Goal: Task Accomplishment & Management: Complete application form

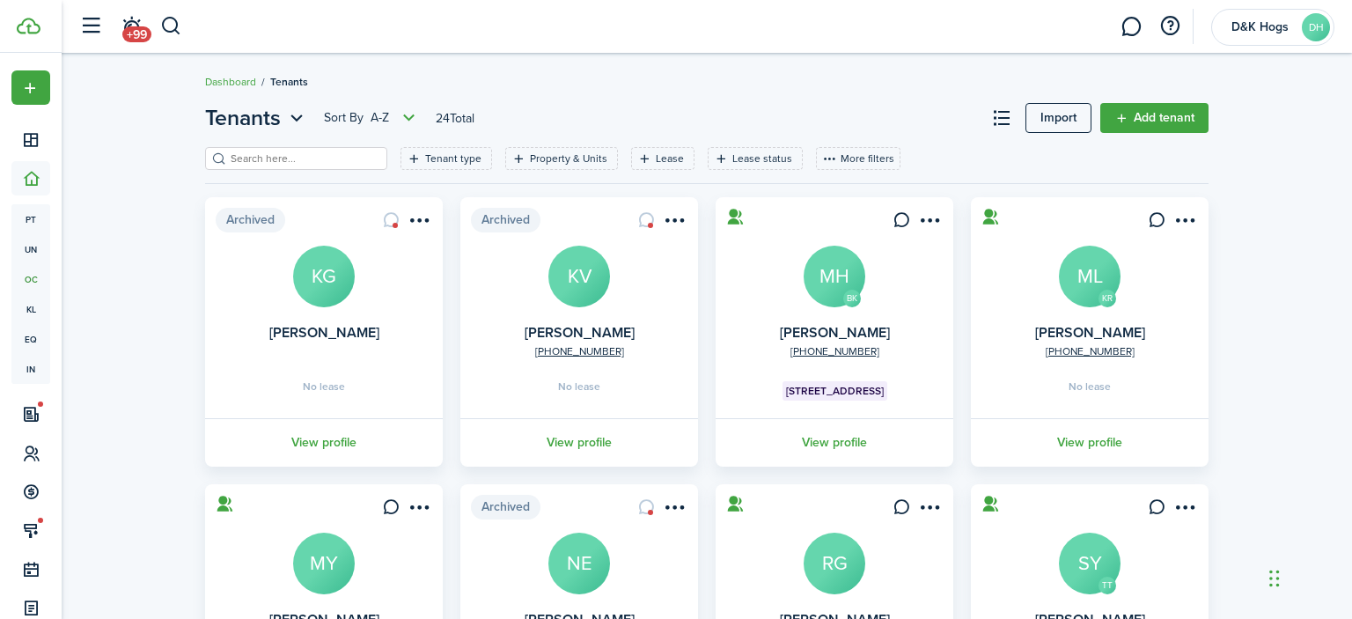
scroll to position [17, 0]
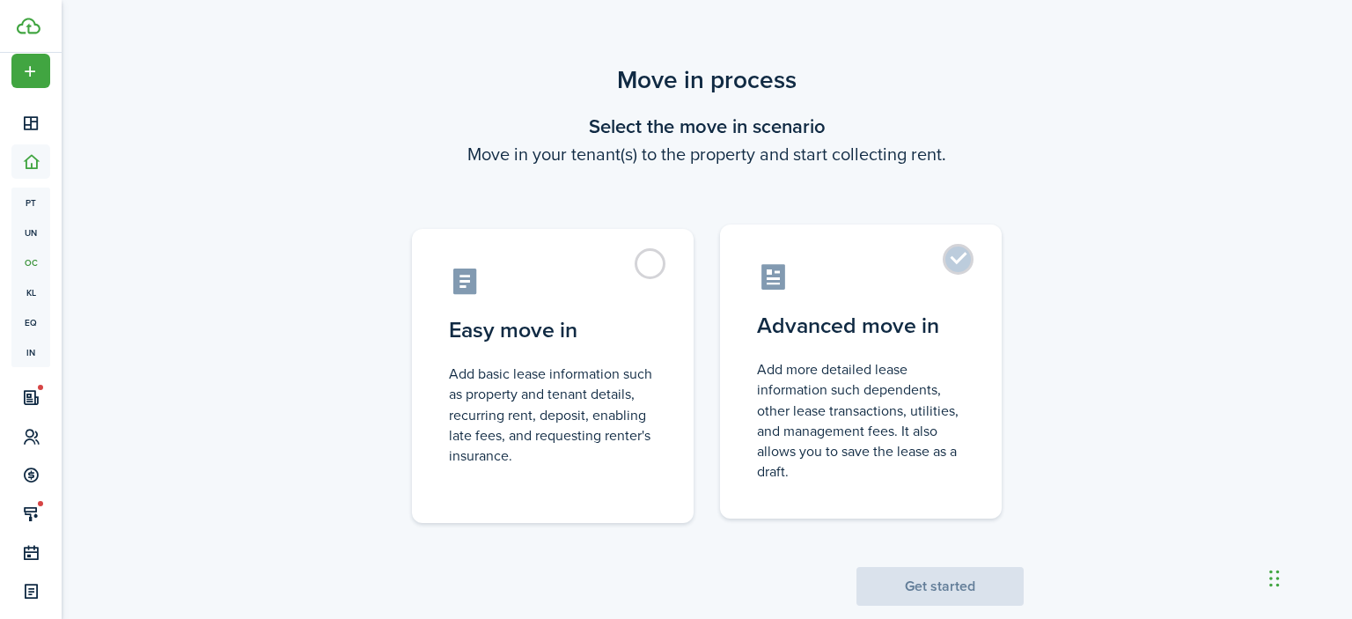
click at [957, 257] on label "Advanced move in Add more detailed lease information such dependents, other lea…" at bounding box center [861, 371] width 282 height 294
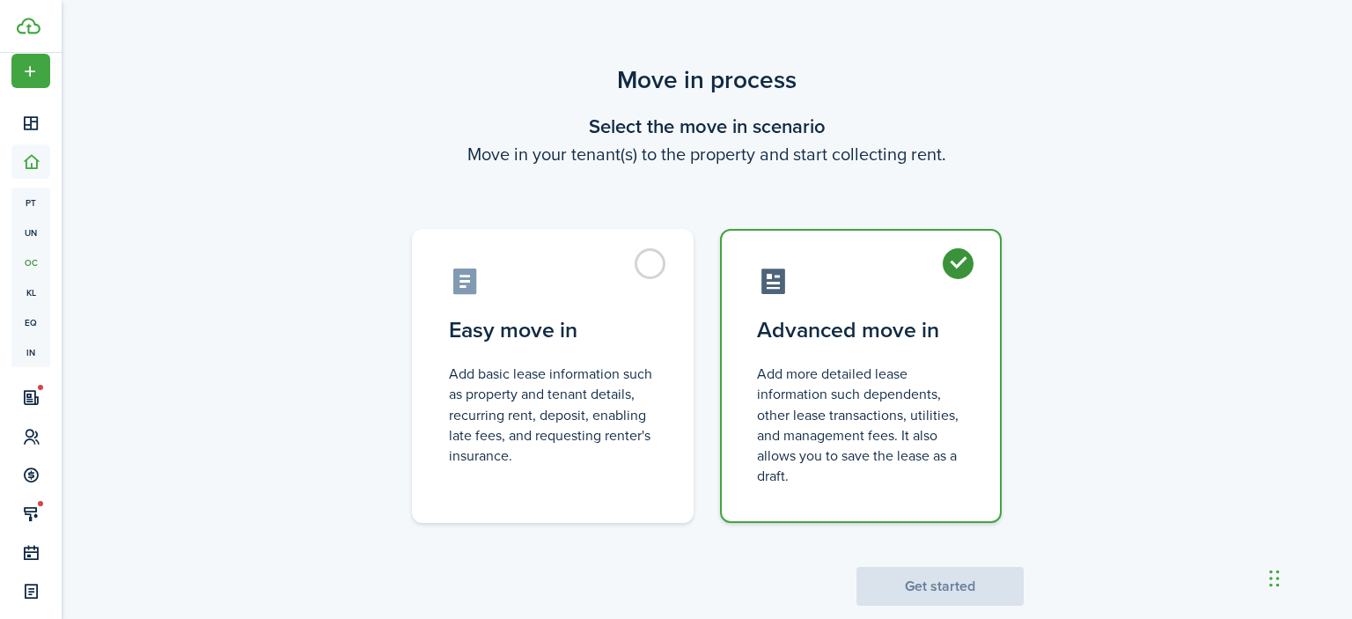
radio input "true"
click at [950, 581] on button "Get started" at bounding box center [939, 586] width 167 height 39
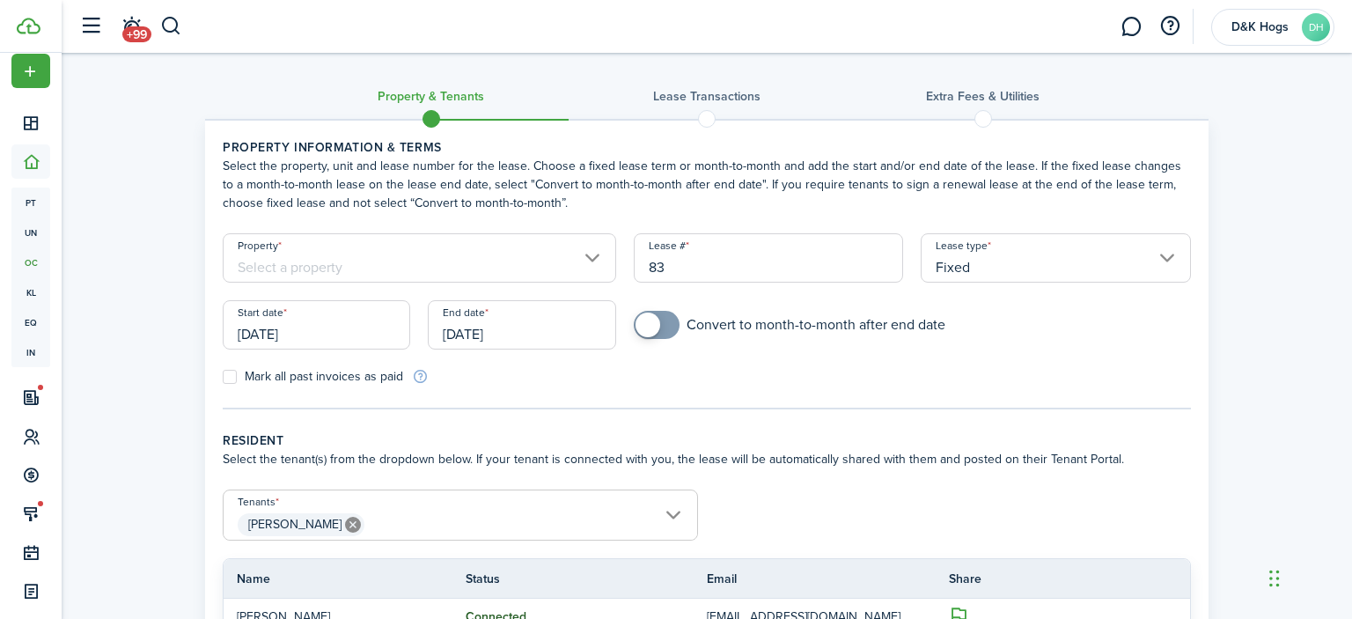
click at [604, 255] on input "Property" at bounding box center [419, 257] width 393 height 49
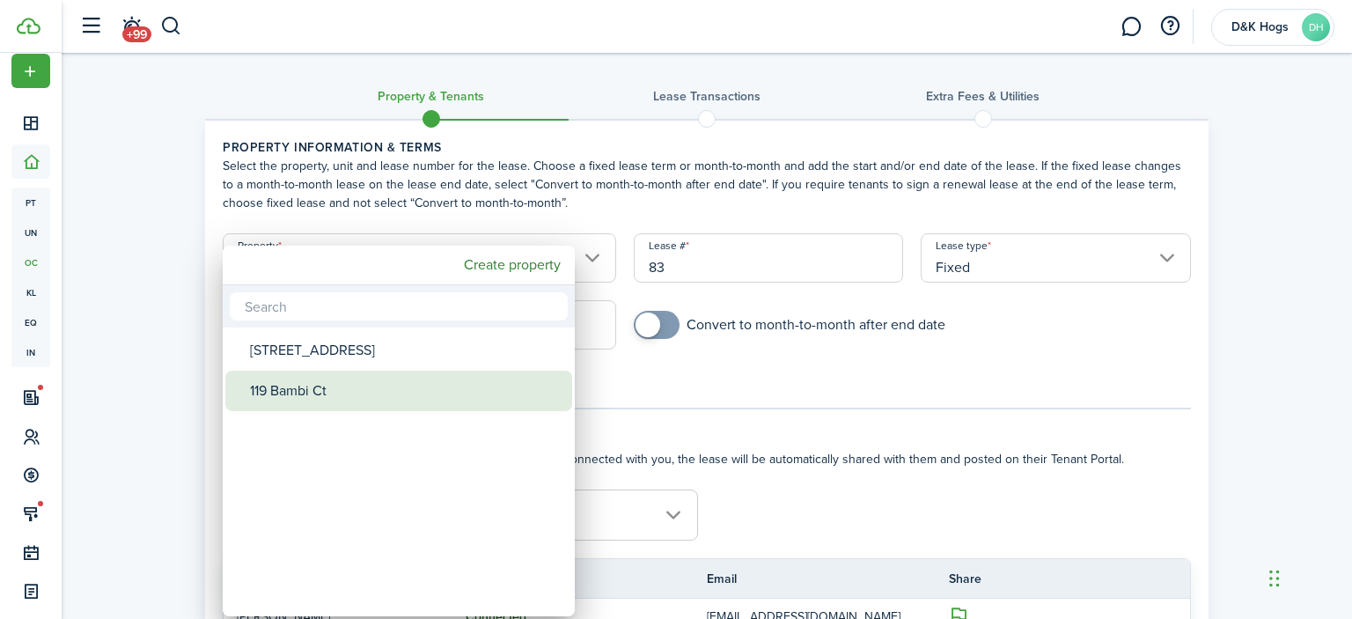
click at [377, 399] on div "119 Bambi Ct" at bounding box center [405, 390] width 311 height 40
type input "119 Bambi Ct"
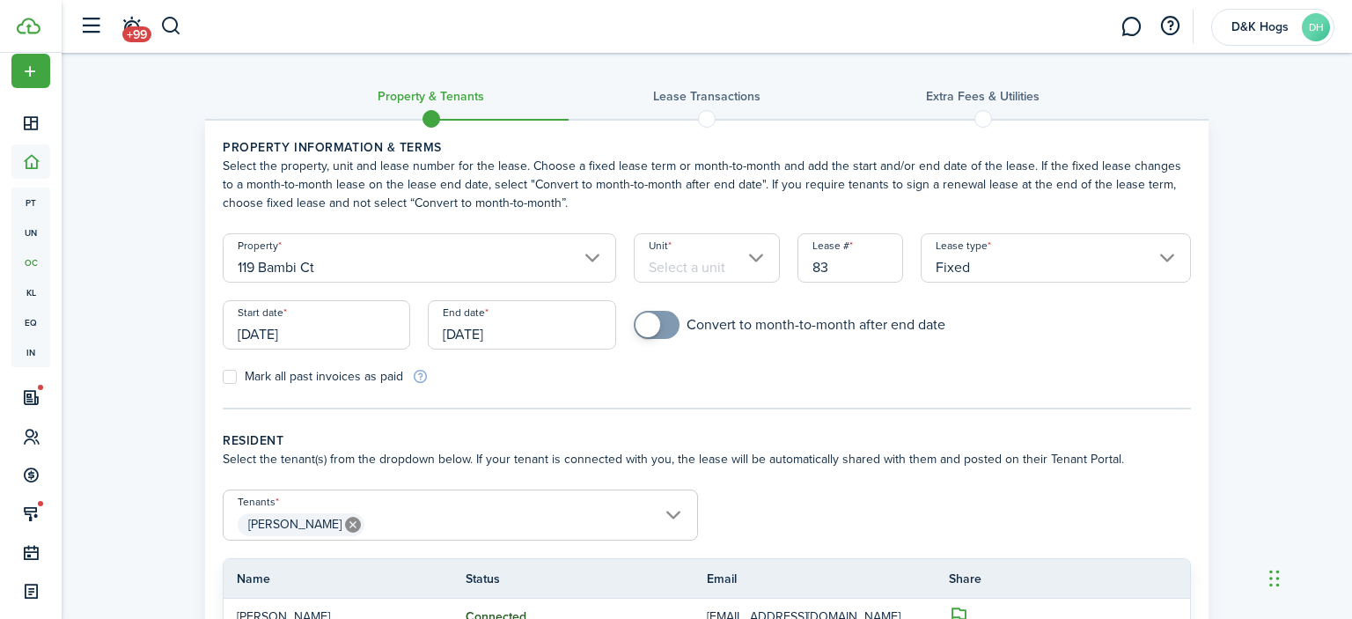
click at [298, 329] on input "[DATE]" at bounding box center [316, 324] width 187 height 49
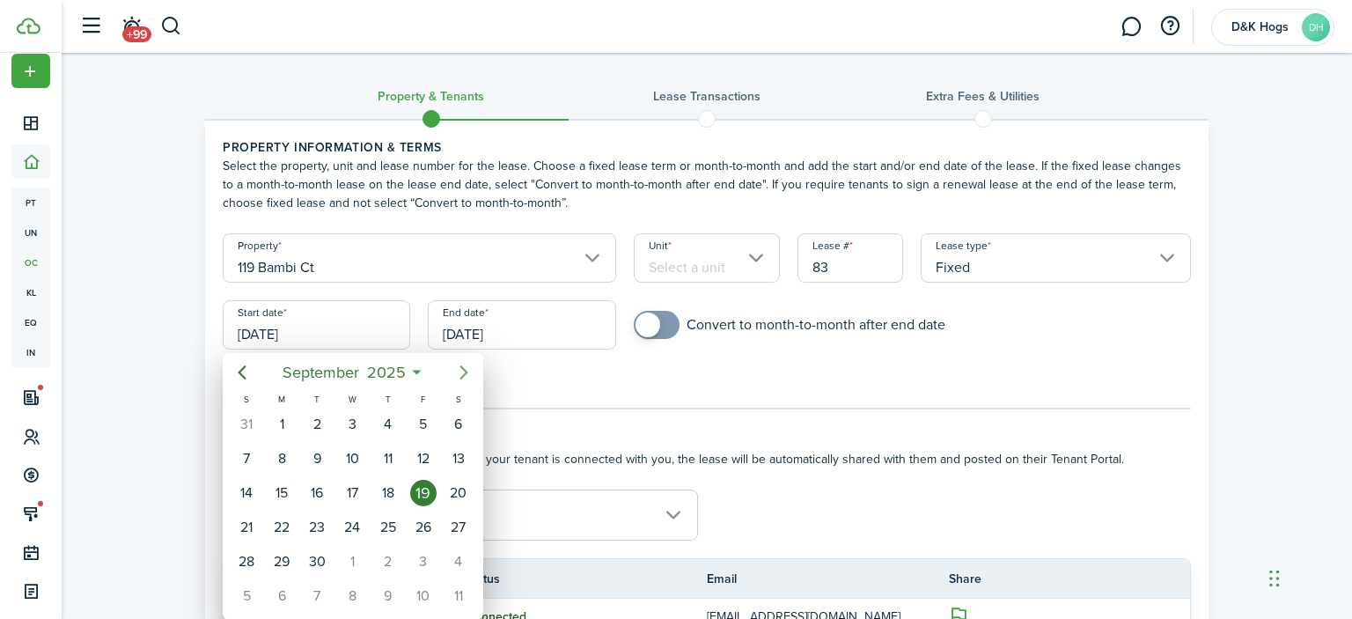
click at [464, 364] on icon "Next page" at bounding box center [463, 372] width 21 height 21
click at [357, 417] on div "1" at bounding box center [352, 424] width 26 height 26
type input "[DATE]"
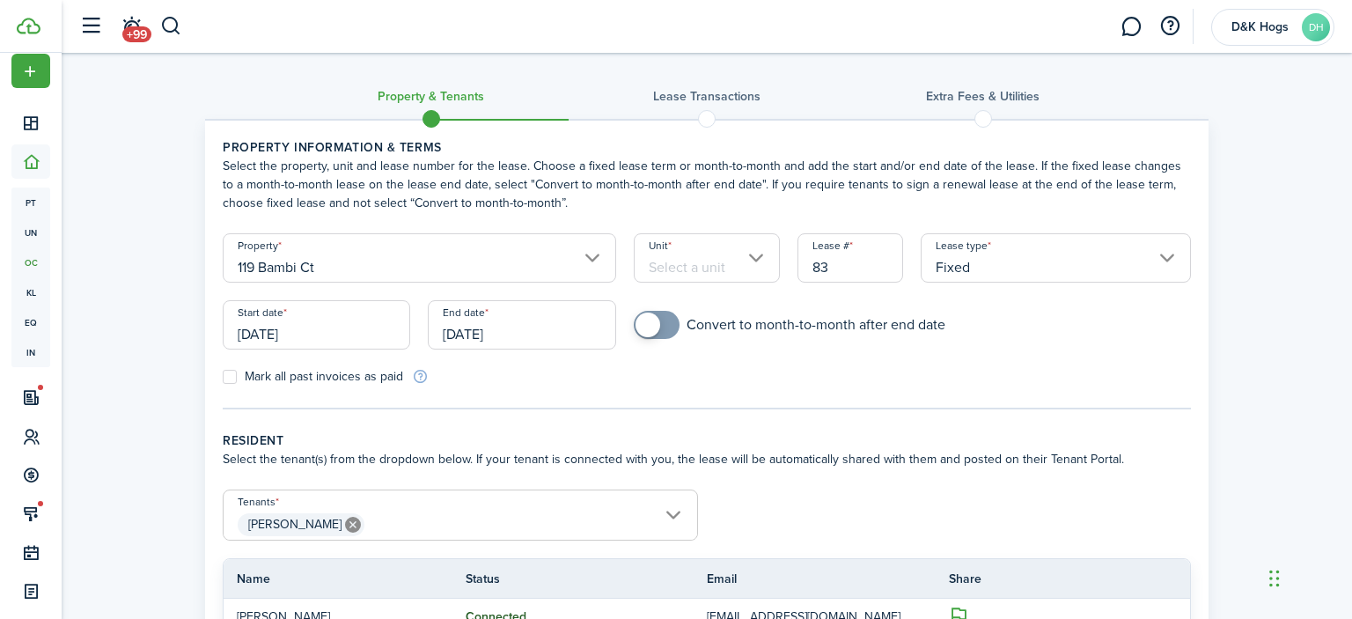
click at [508, 331] on input "[DATE]" at bounding box center [521, 324] width 187 height 49
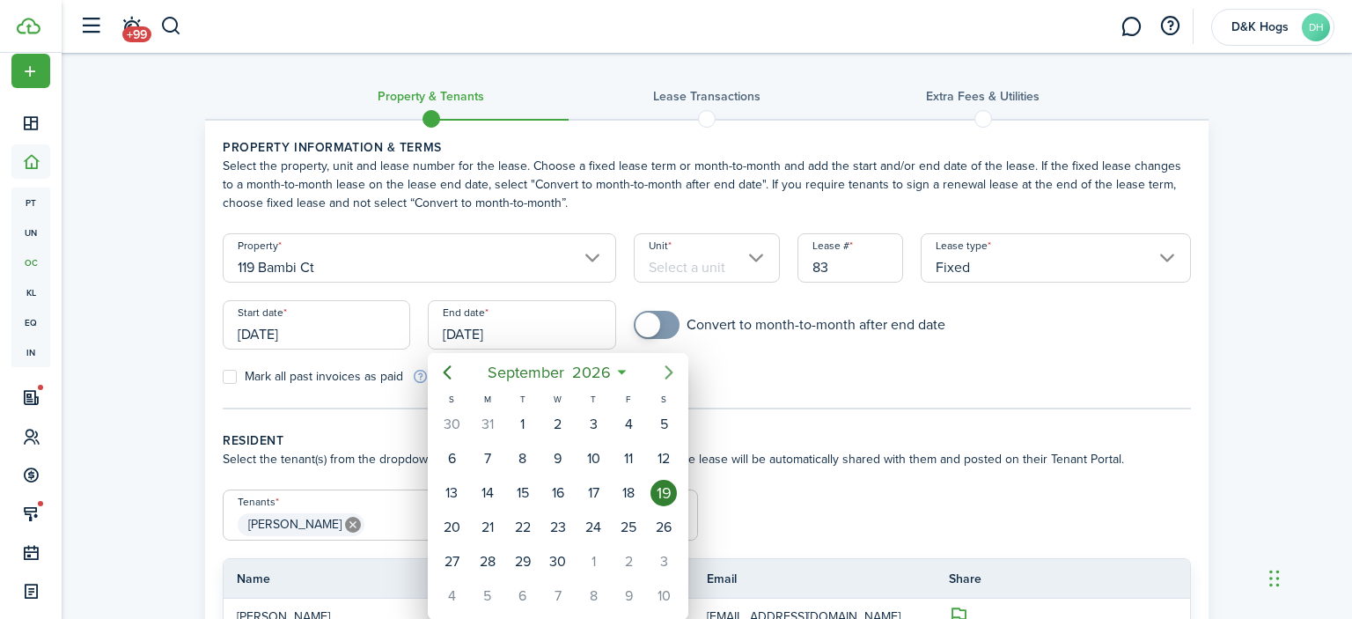
click at [674, 369] on icon "Next page" at bounding box center [668, 372] width 21 height 21
click at [667, 559] on div "31" at bounding box center [663, 561] width 26 height 26
type input "[DATE]"
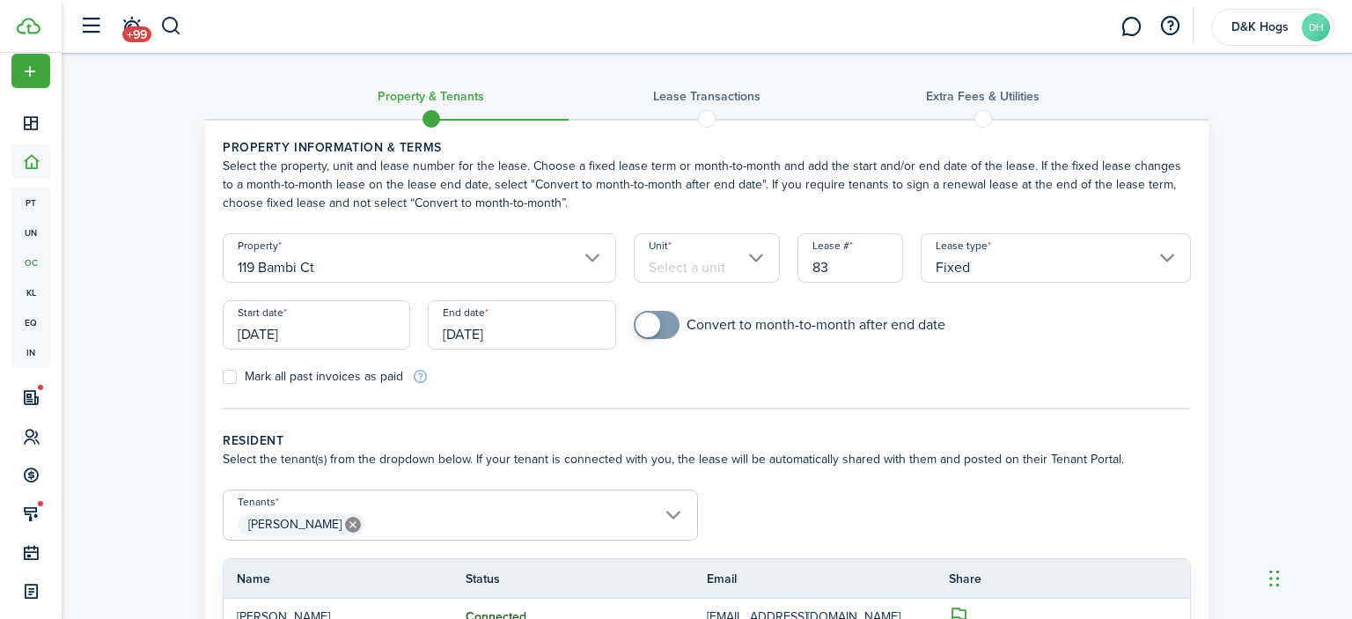
click at [292, 332] on input "[DATE]" at bounding box center [316, 324] width 187 height 49
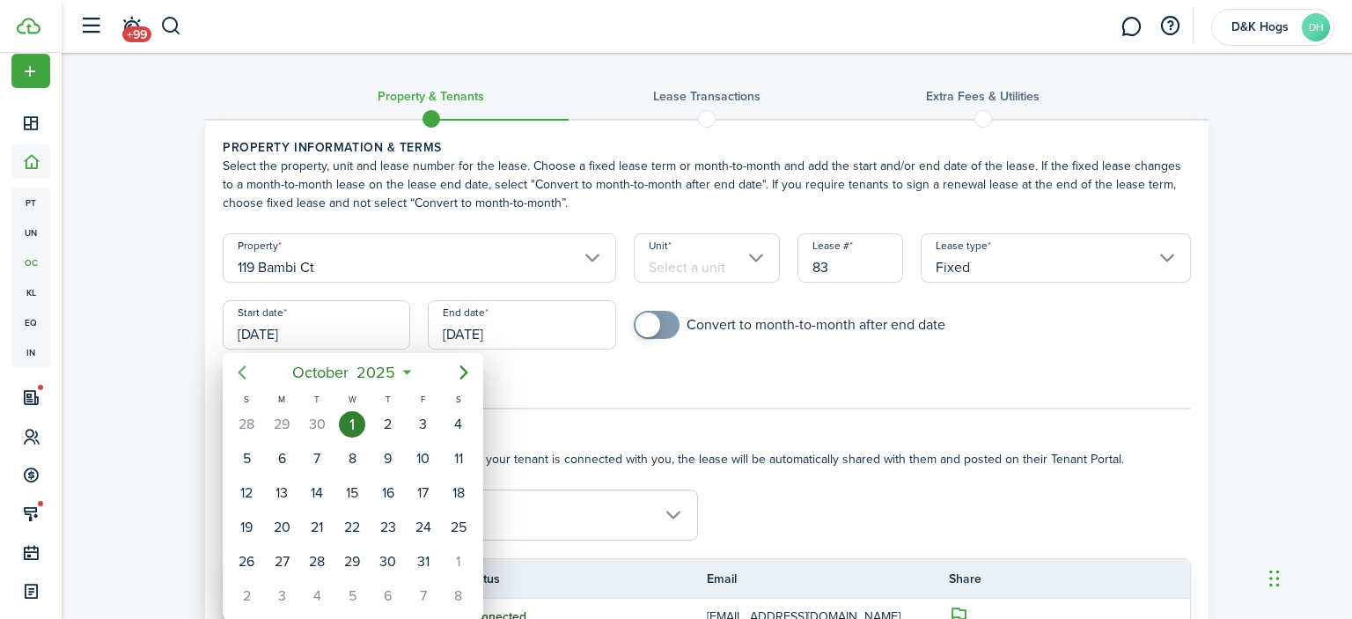
click at [239, 371] on icon "Previous page" at bounding box center [242, 372] width 8 height 14
click at [465, 387] on mbsc-button "Next page" at bounding box center [463, 372] width 35 height 35
click at [459, 428] on div "1" at bounding box center [458, 424] width 26 height 26
type input "[DATE]"
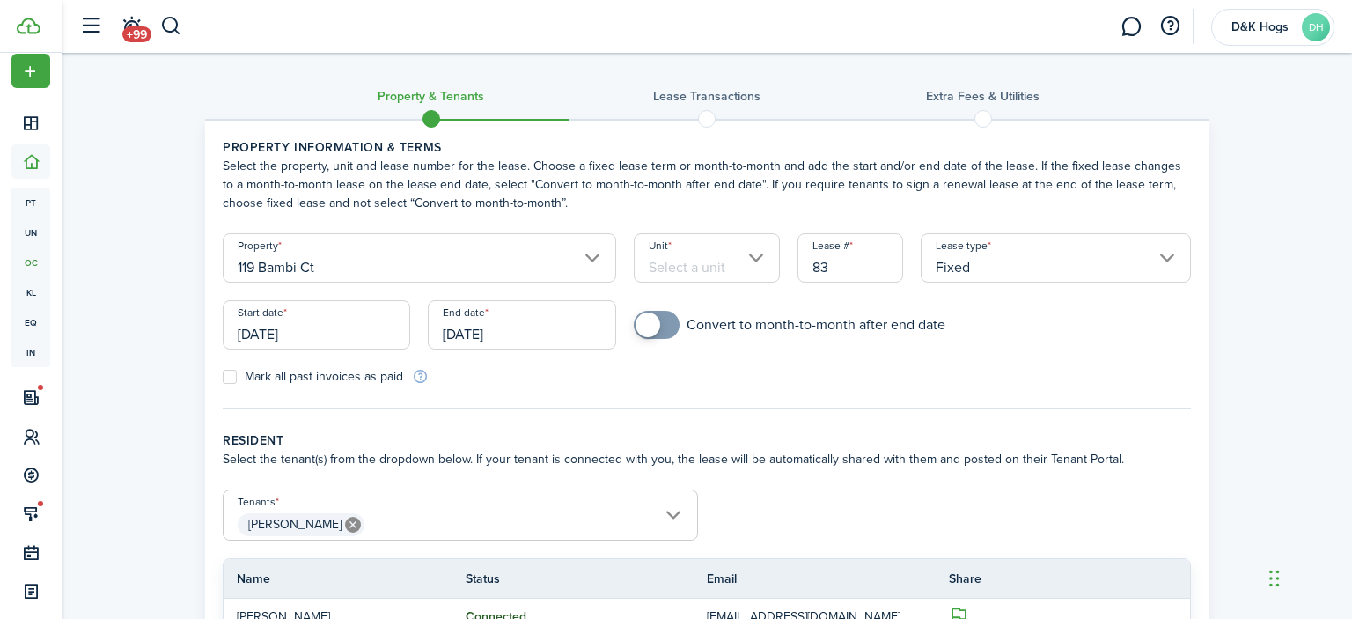
checkbox input "true"
click at [665, 334] on span at bounding box center [657, 325] width 18 height 28
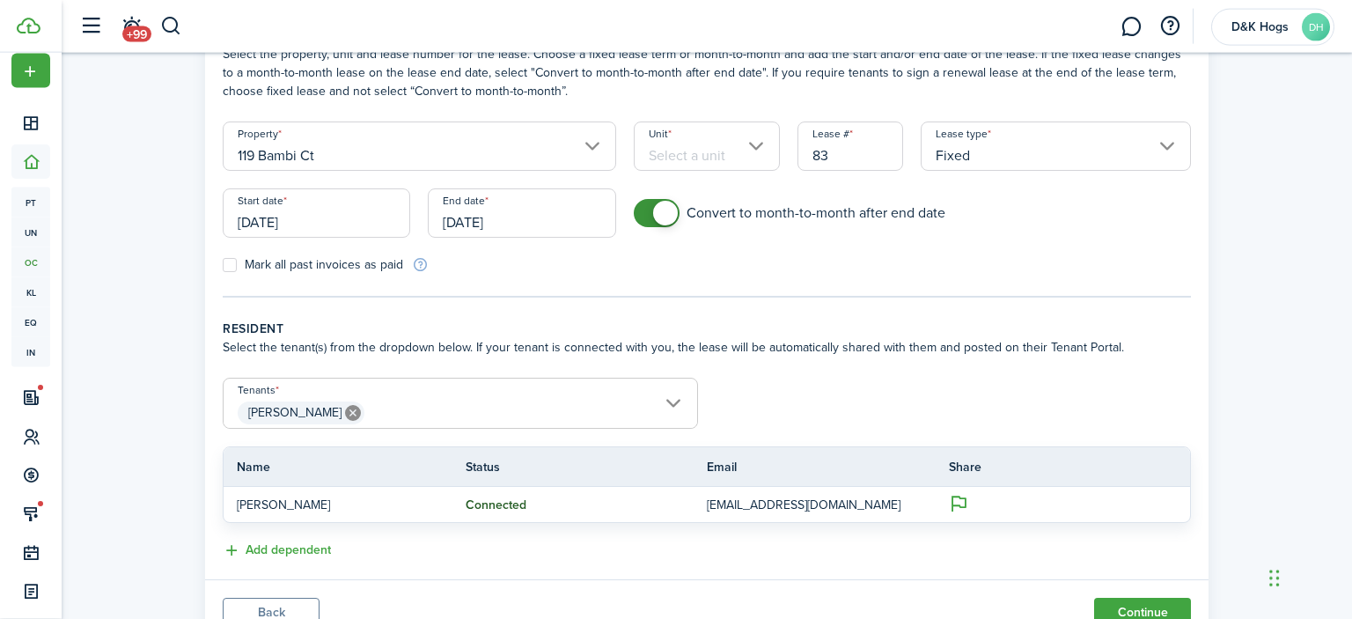
scroll to position [184, 0]
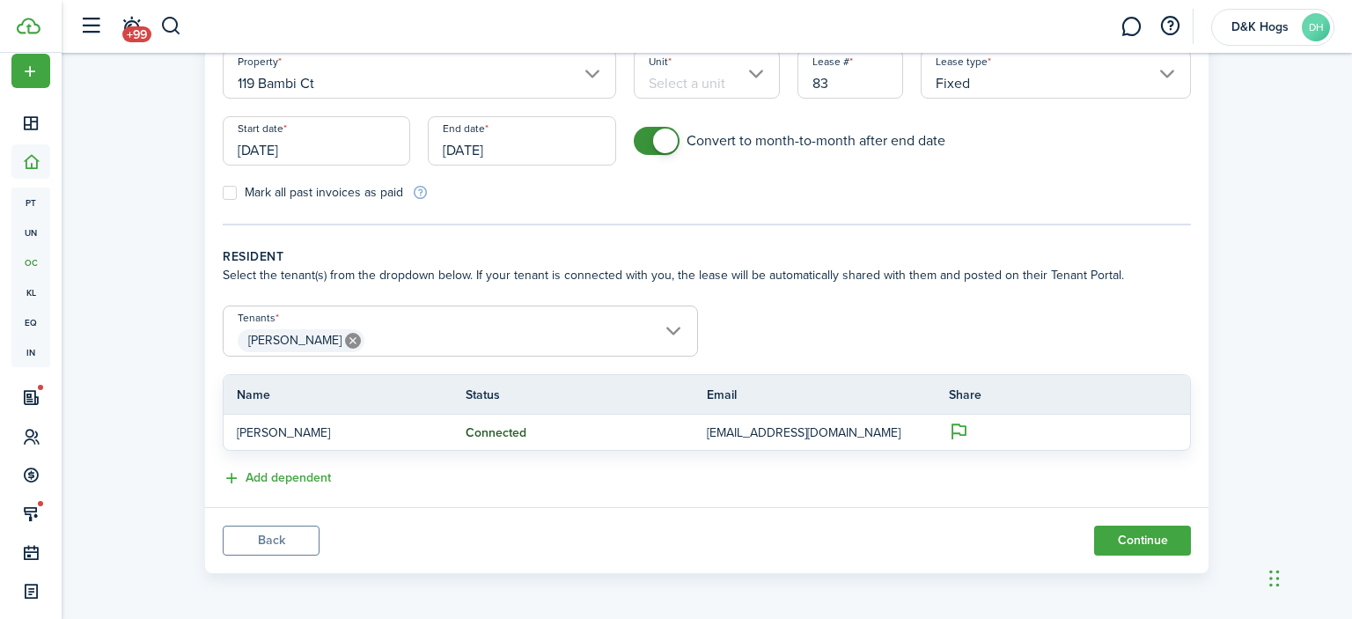
click at [675, 330] on span "[PERSON_NAME]" at bounding box center [459, 341] width 473 height 30
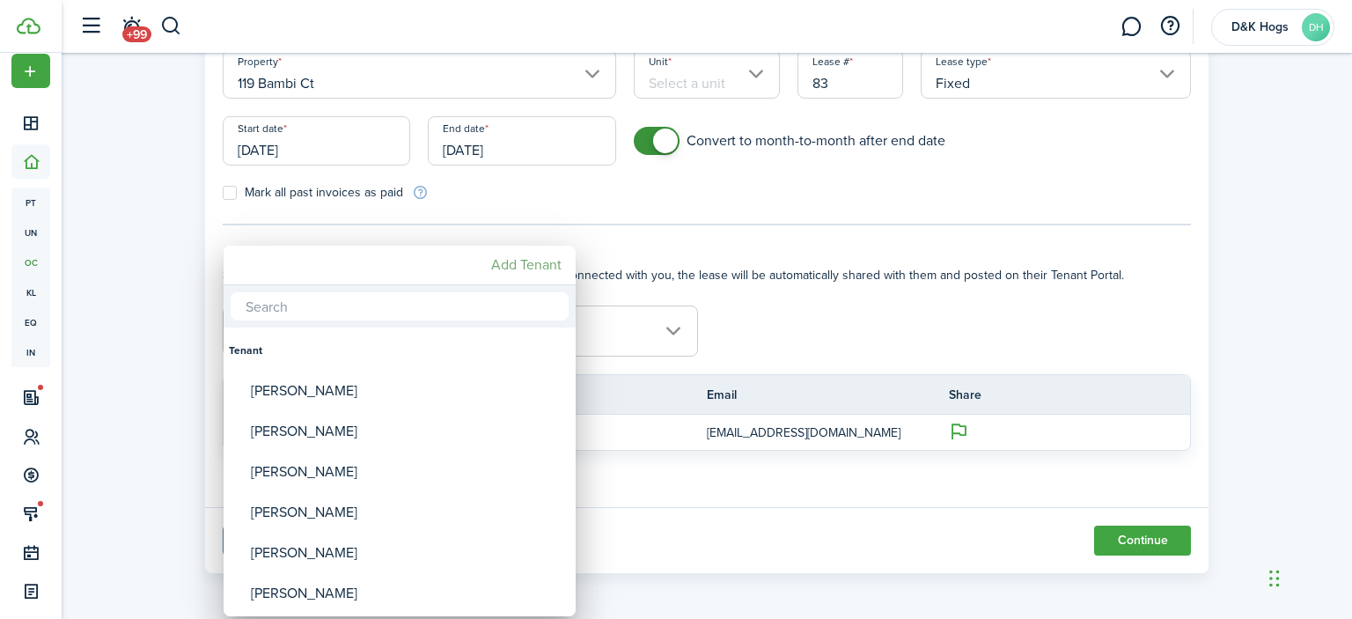
click at [557, 263] on mbsc-button "Add Tenant" at bounding box center [526, 265] width 84 height 32
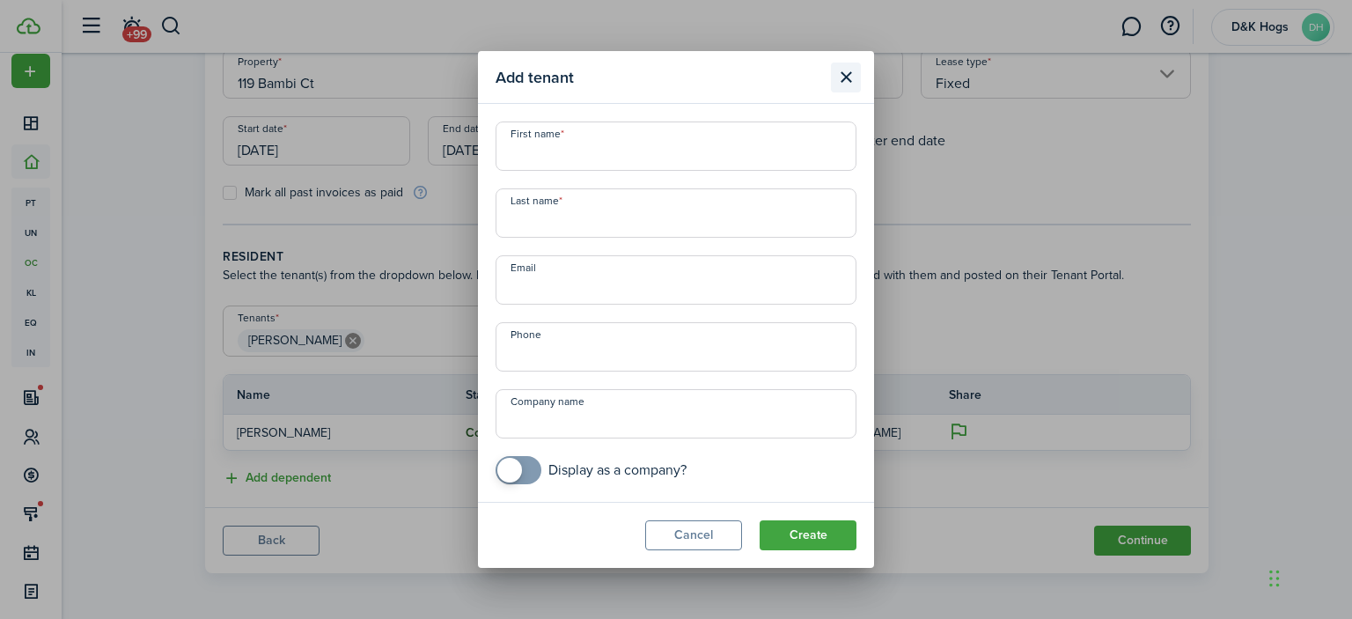
click at [845, 77] on button "Close modal" at bounding box center [846, 77] width 30 height 30
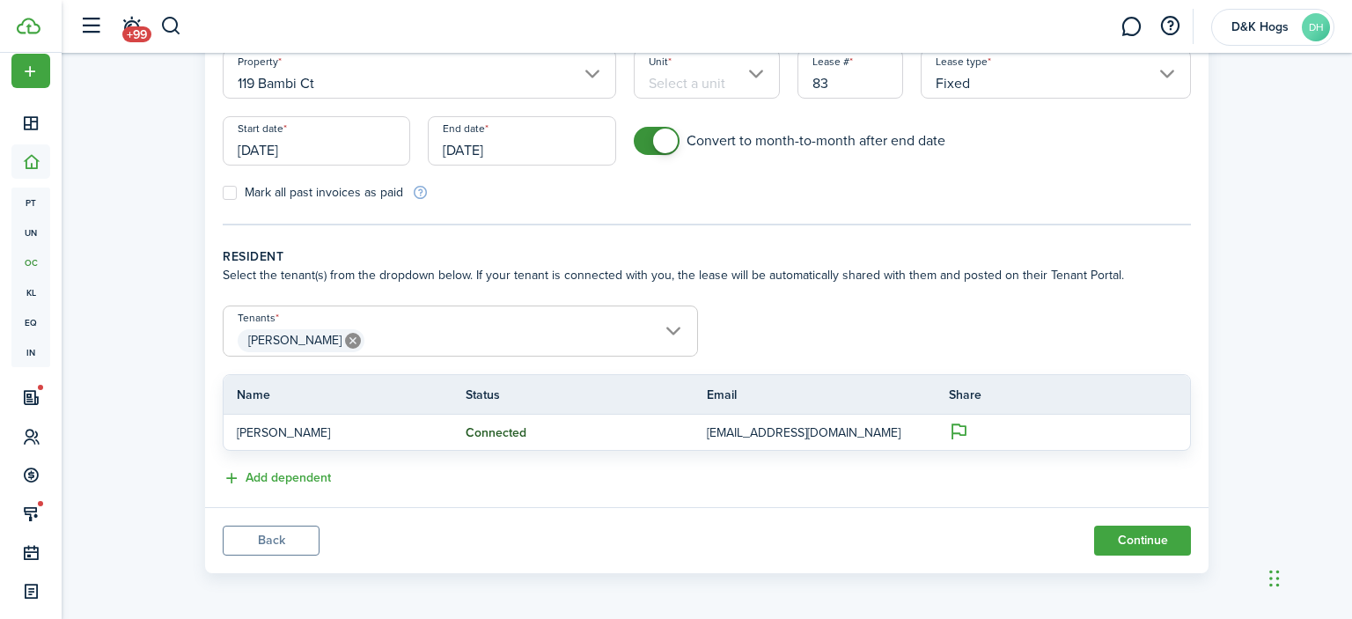
click at [675, 330] on span "[PERSON_NAME]" at bounding box center [459, 341] width 473 height 30
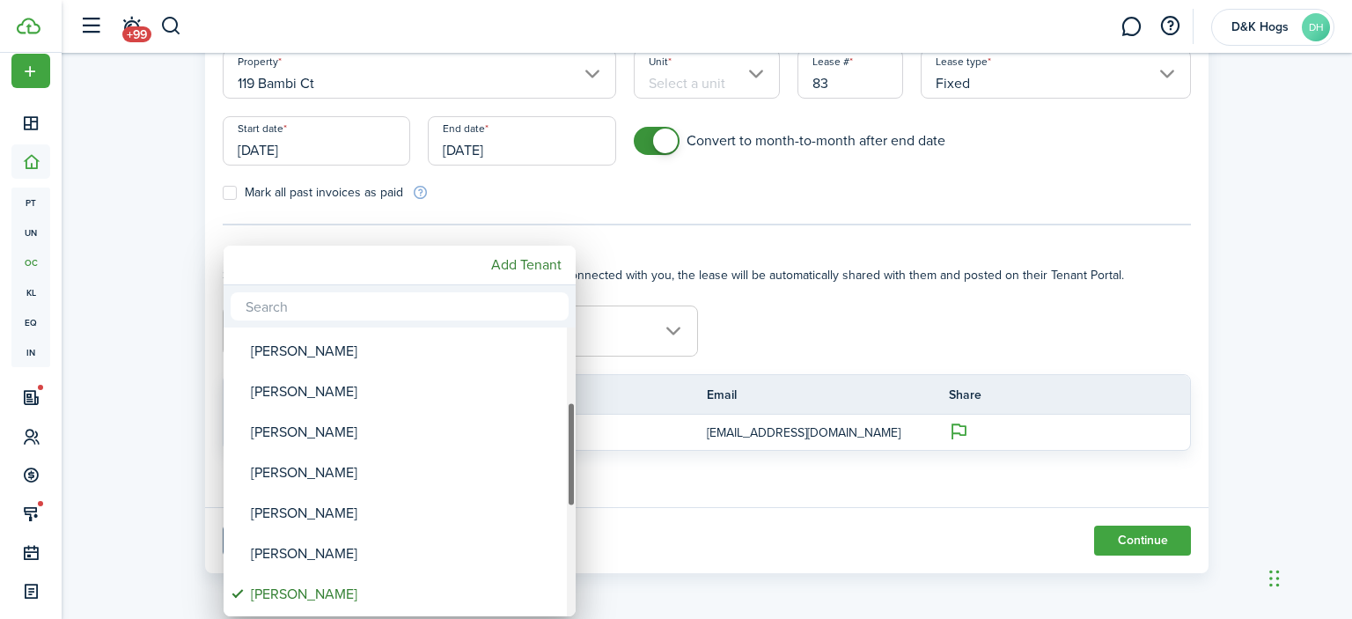
drag, startPoint x: 572, startPoint y: 544, endPoint x: 582, endPoint y: 453, distance: 91.1
click at [582, 453] on div "Tenant [PERSON_NAME] [PERSON_NAME] [PERSON_NAME] [PERSON_NAME] [PERSON_NAME] [P…" at bounding box center [676, 309] width 1352 height 619
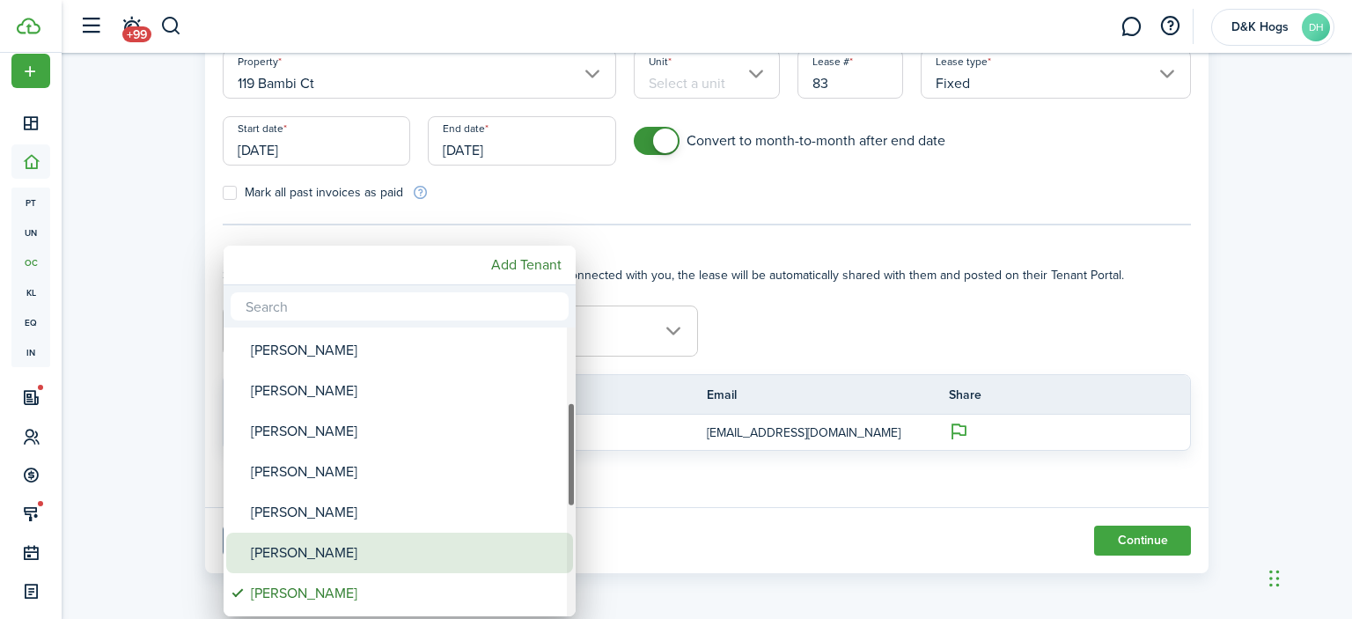
click at [431, 545] on div "[PERSON_NAME]" at bounding box center [406, 552] width 311 height 40
type input "[PERSON_NAME], [PERSON_NAME]"
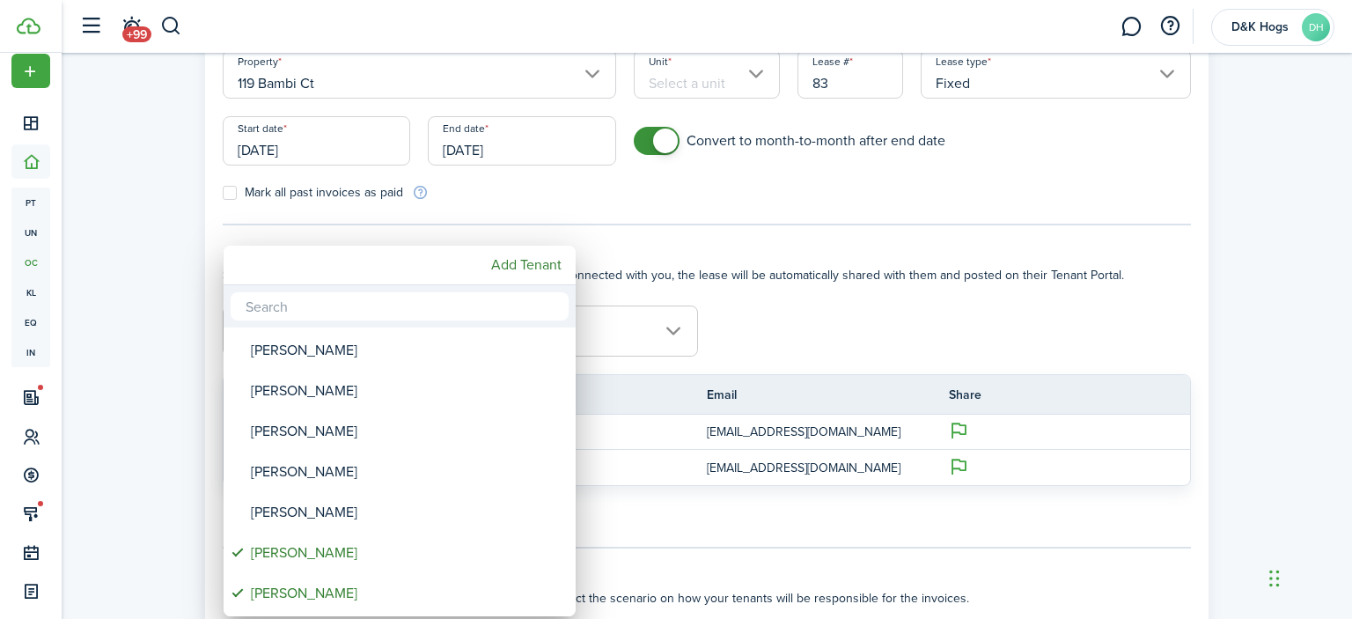
click at [1132, 245] on div at bounding box center [675, 309] width 1633 height 900
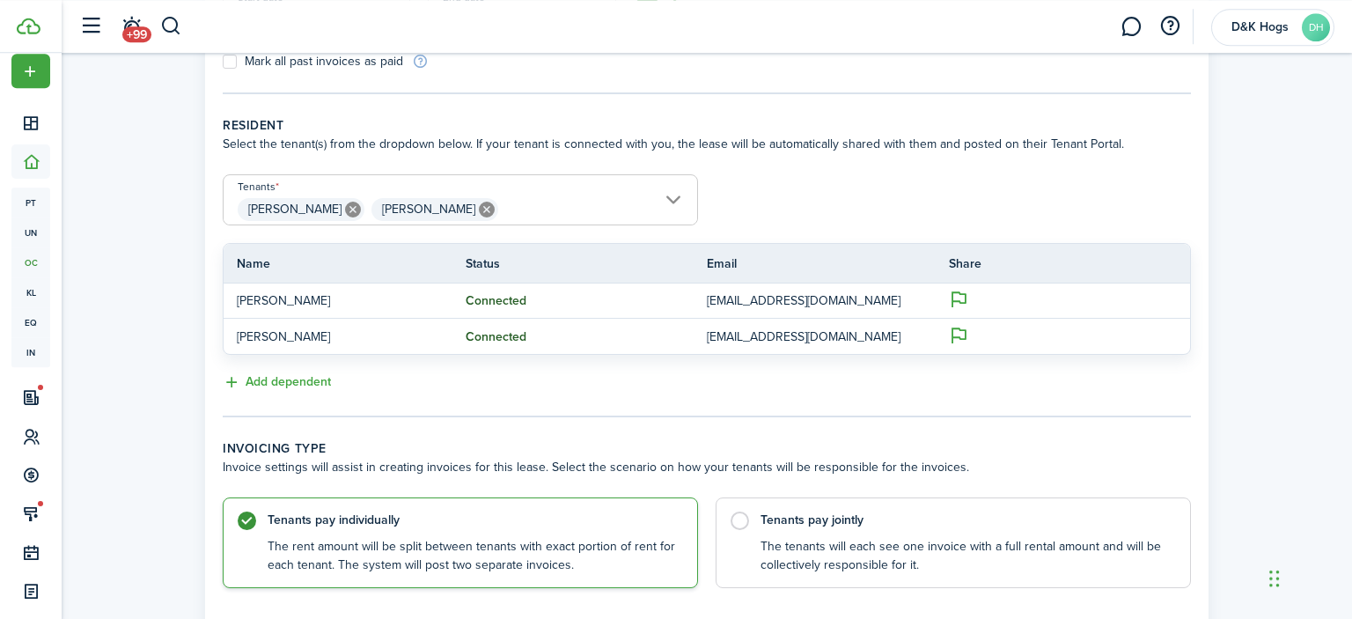
scroll to position [368, 0]
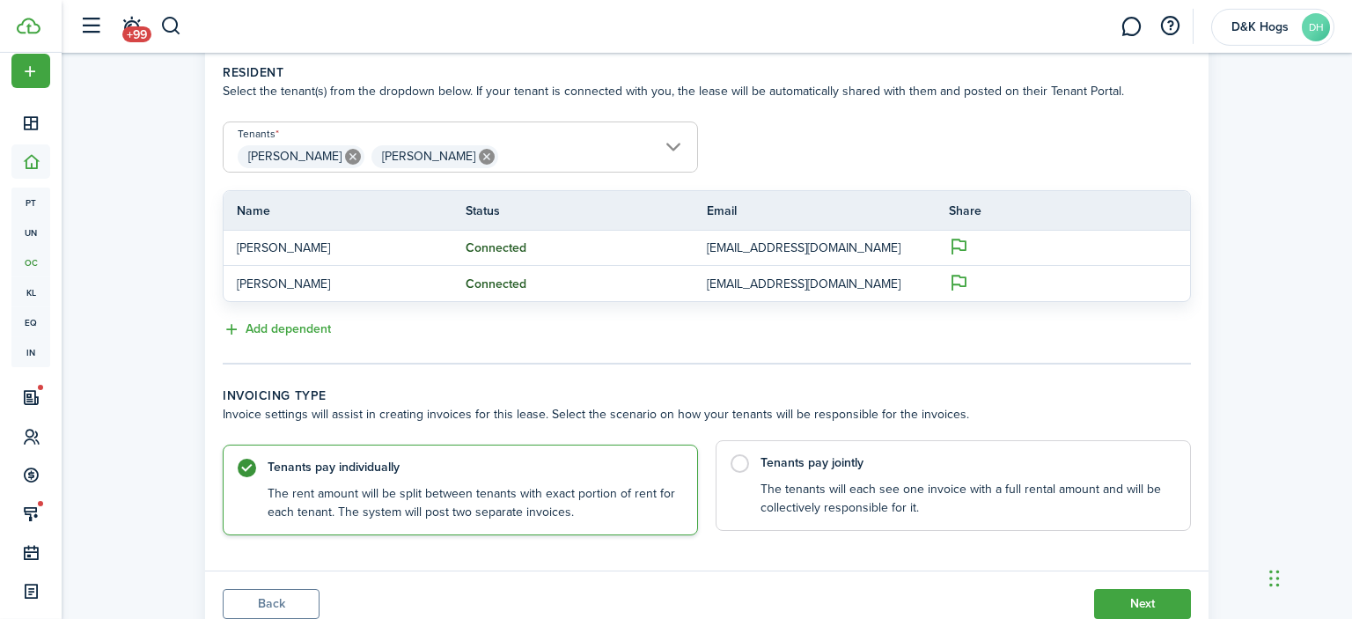
click at [740, 460] on label "Tenants pay jointly The tenants will each see one invoice with a full rental am…" at bounding box center [952, 485] width 475 height 91
radio input "false"
radio input "true"
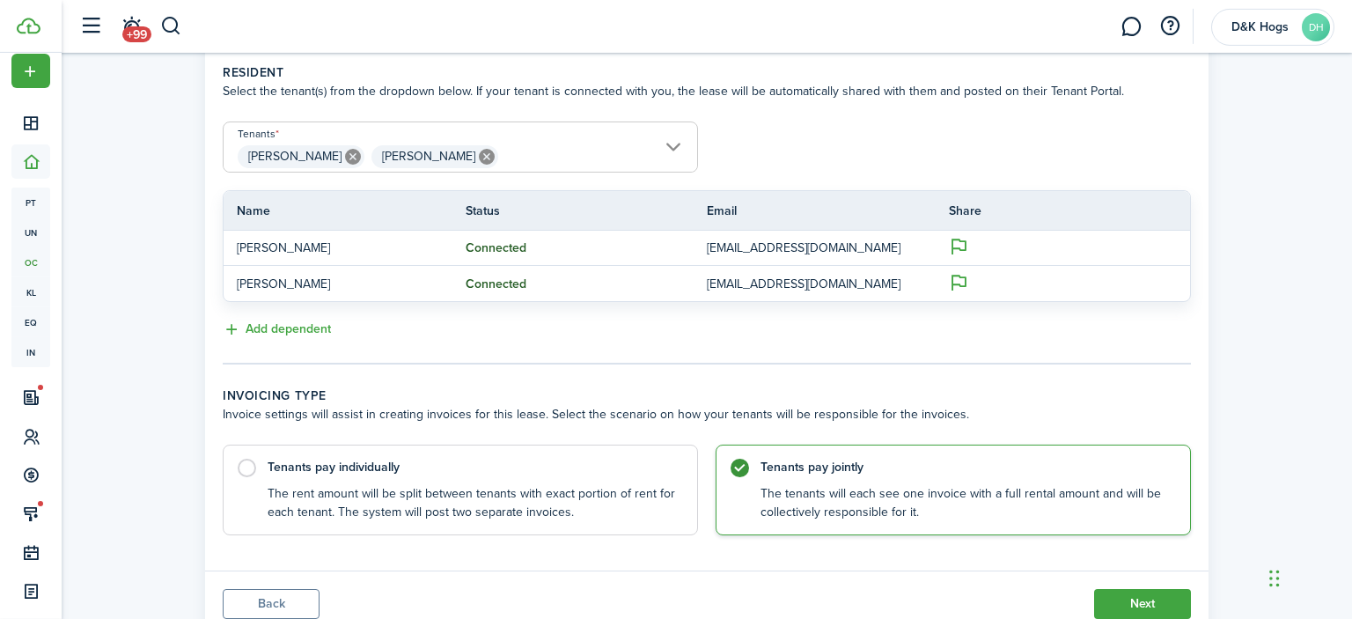
scroll to position [430, 0]
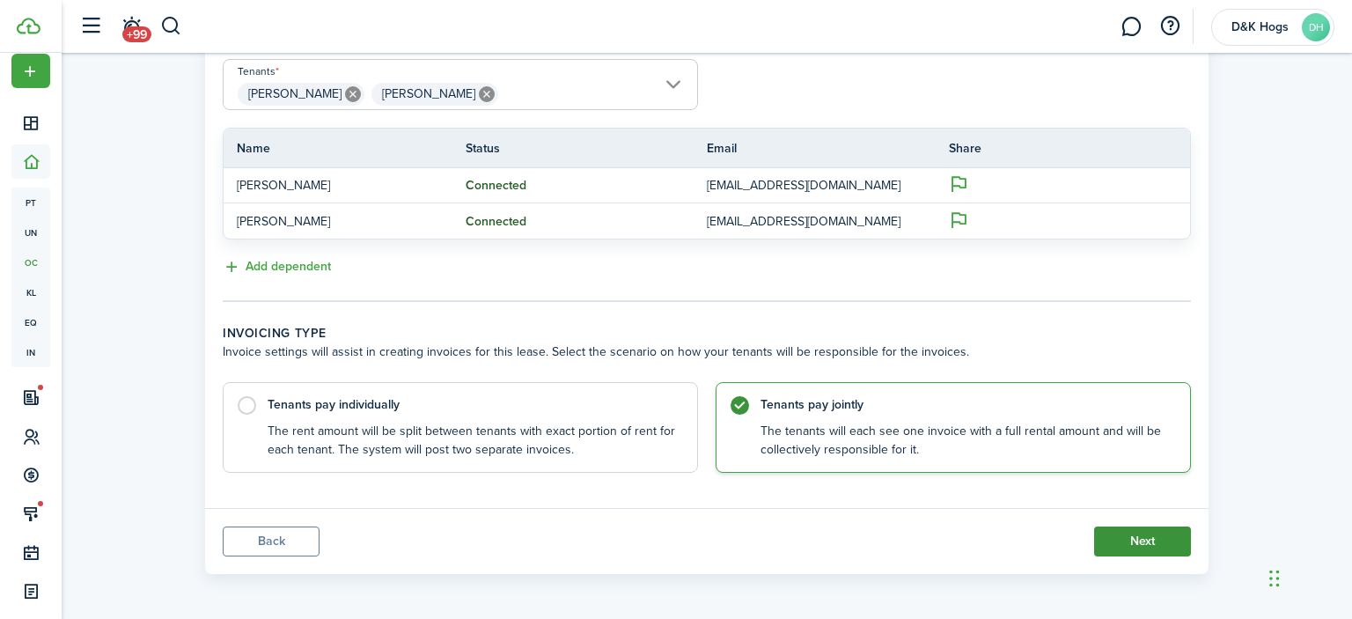
click at [1118, 544] on button "Next" at bounding box center [1142, 541] width 97 height 30
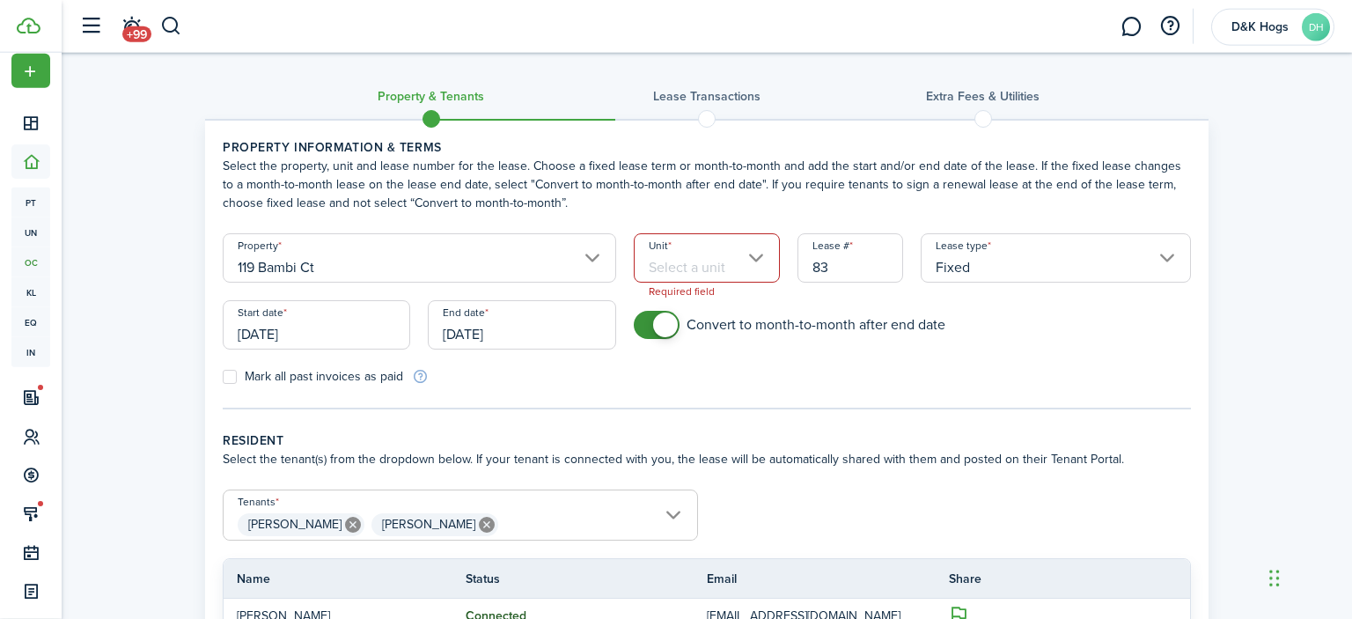
scroll to position [0, 0]
click at [758, 262] on input "Unit" at bounding box center [707, 257] width 147 height 49
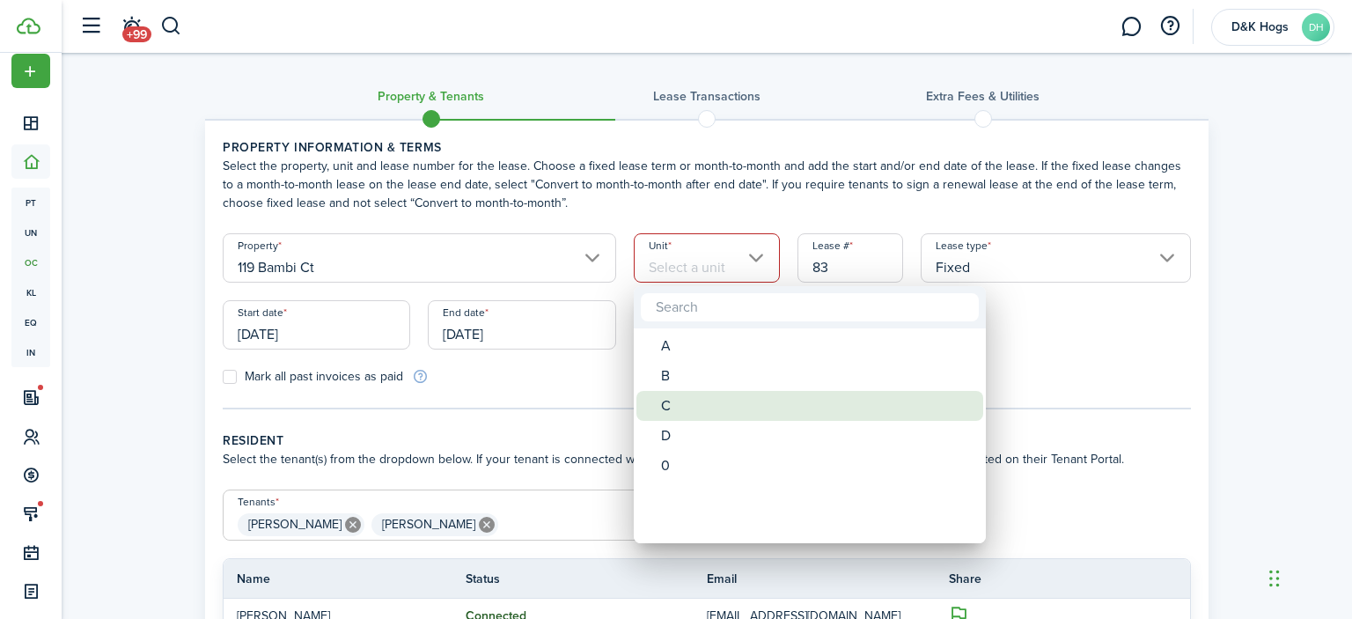
click at [672, 402] on div "C" at bounding box center [816, 406] width 311 height 30
type input "C"
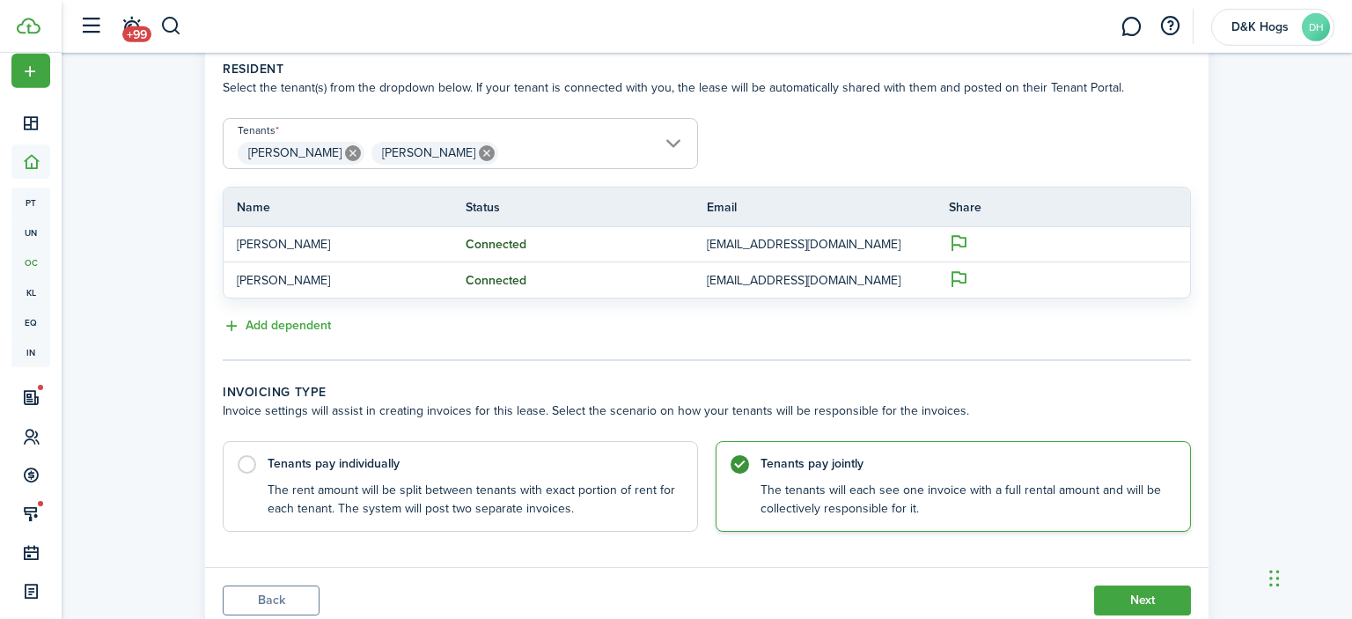
scroll to position [430, 0]
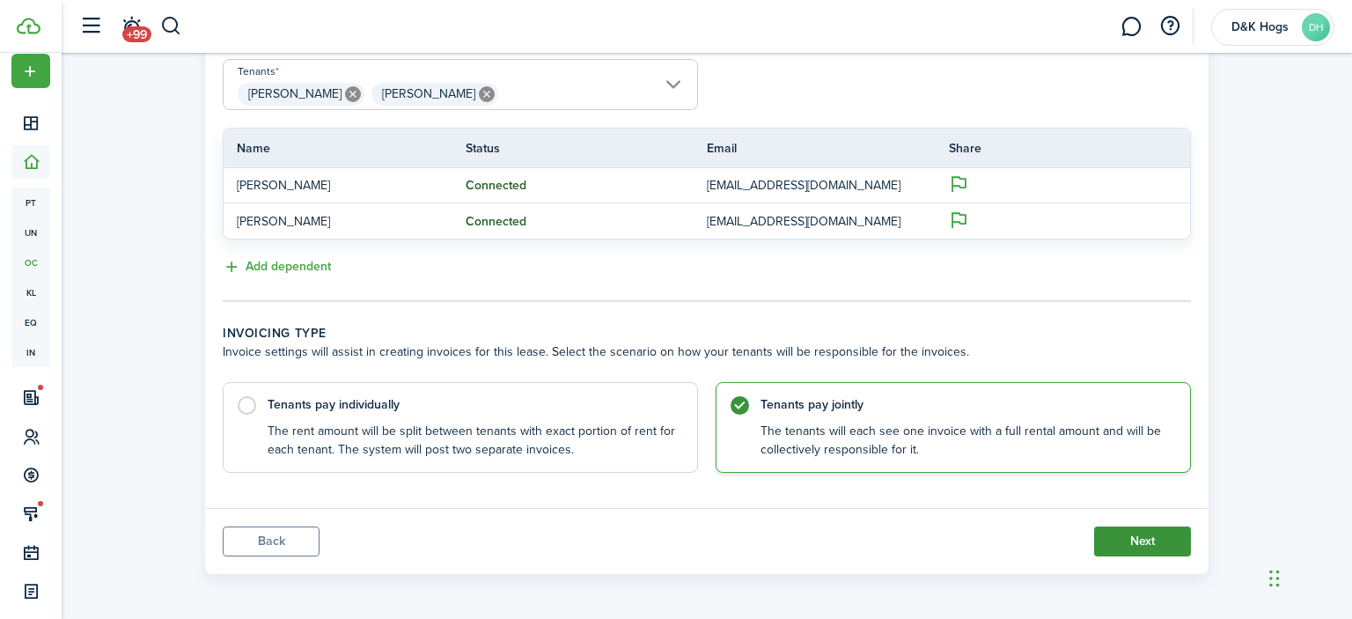
click at [1131, 527] on button "Next" at bounding box center [1142, 541] width 97 height 30
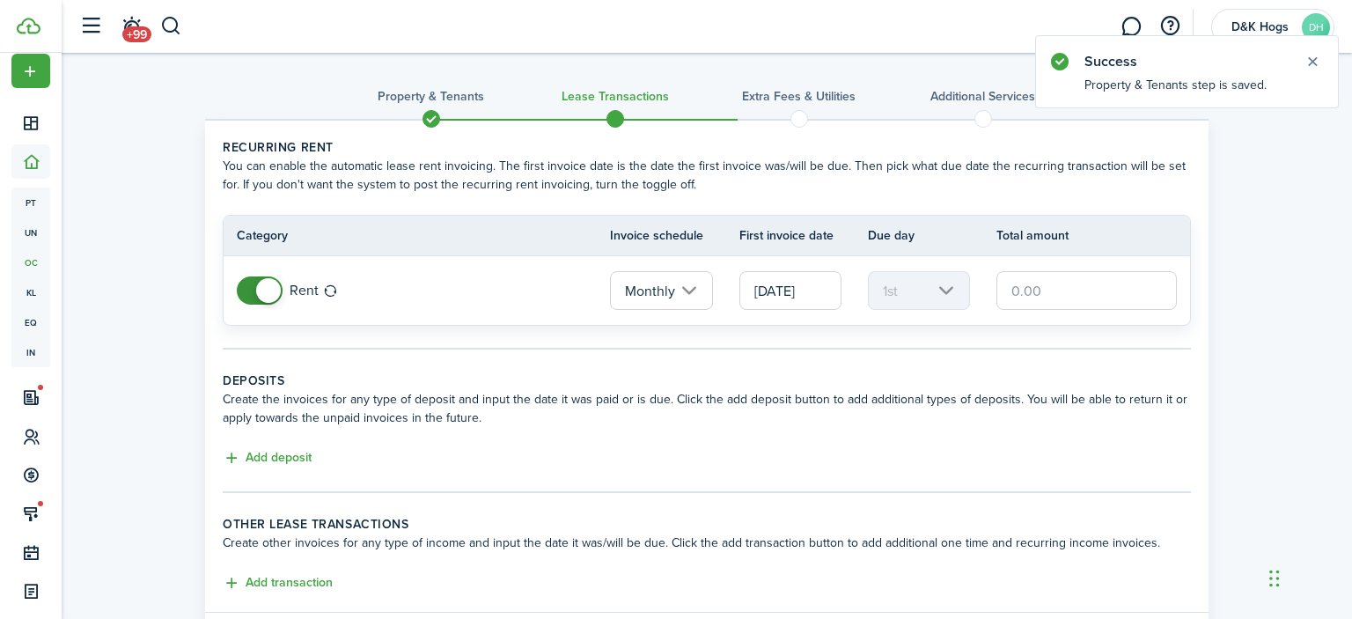
click at [1035, 283] on input "text" at bounding box center [1086, 290] width 180 height 39
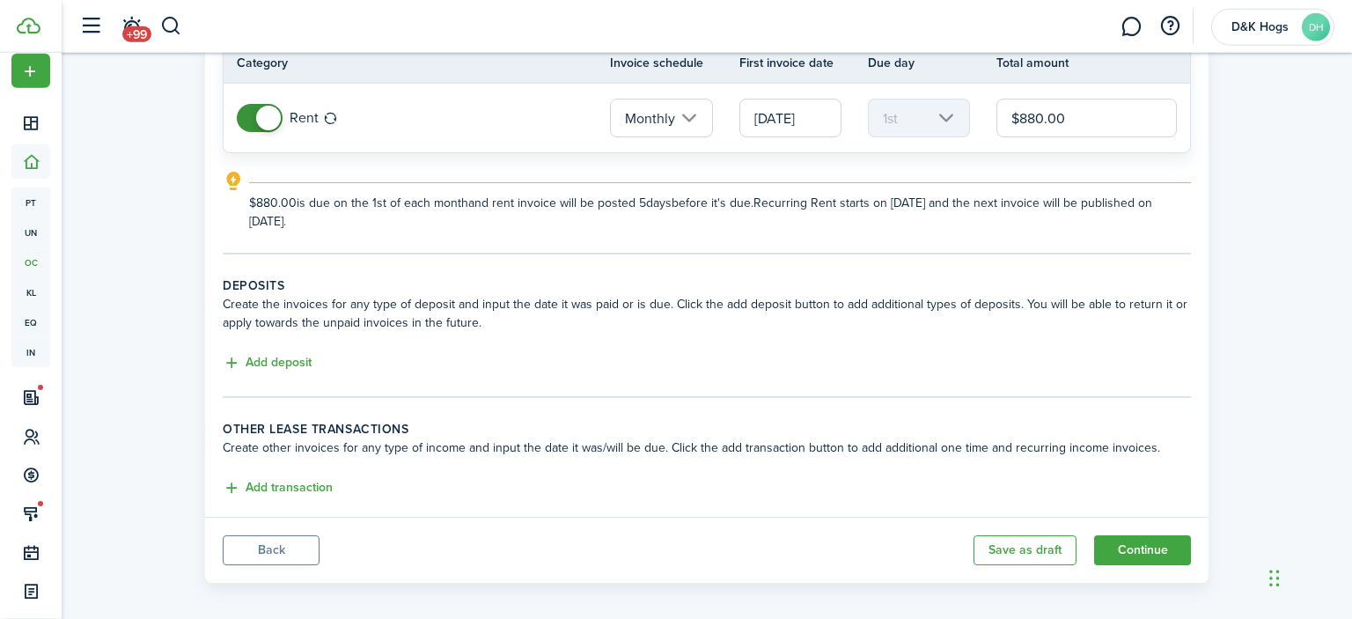
scroll to position [181, 0]
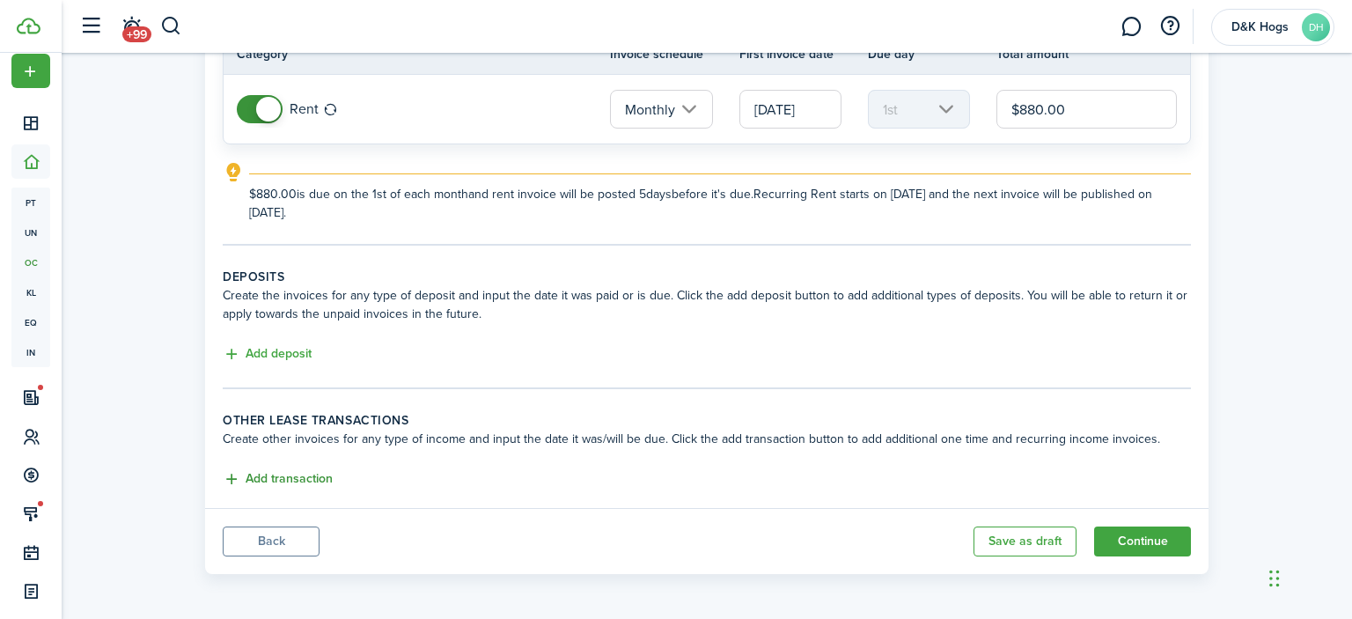
type input "$880.00"
click at [305, 480] on button "Add transaction" at bounding box center [278, 479] width 110 height 20
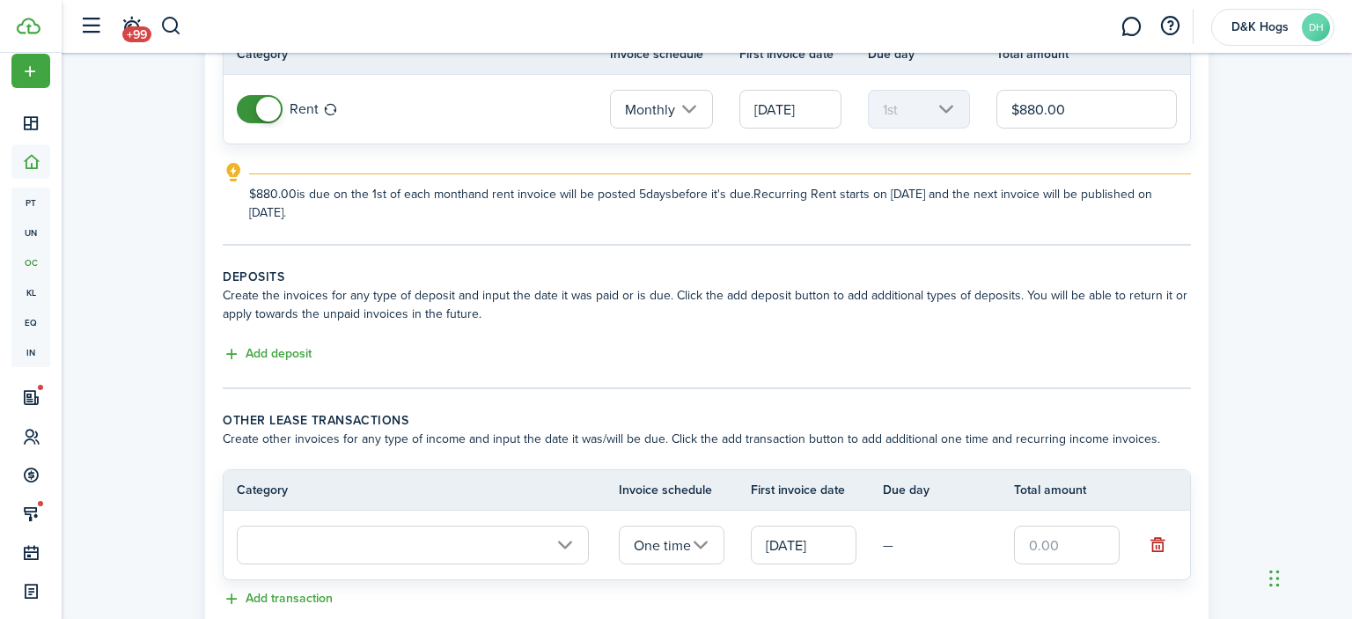
click at [452, 546] on input "text" at bounding box center [413, 544] width 352 height 39
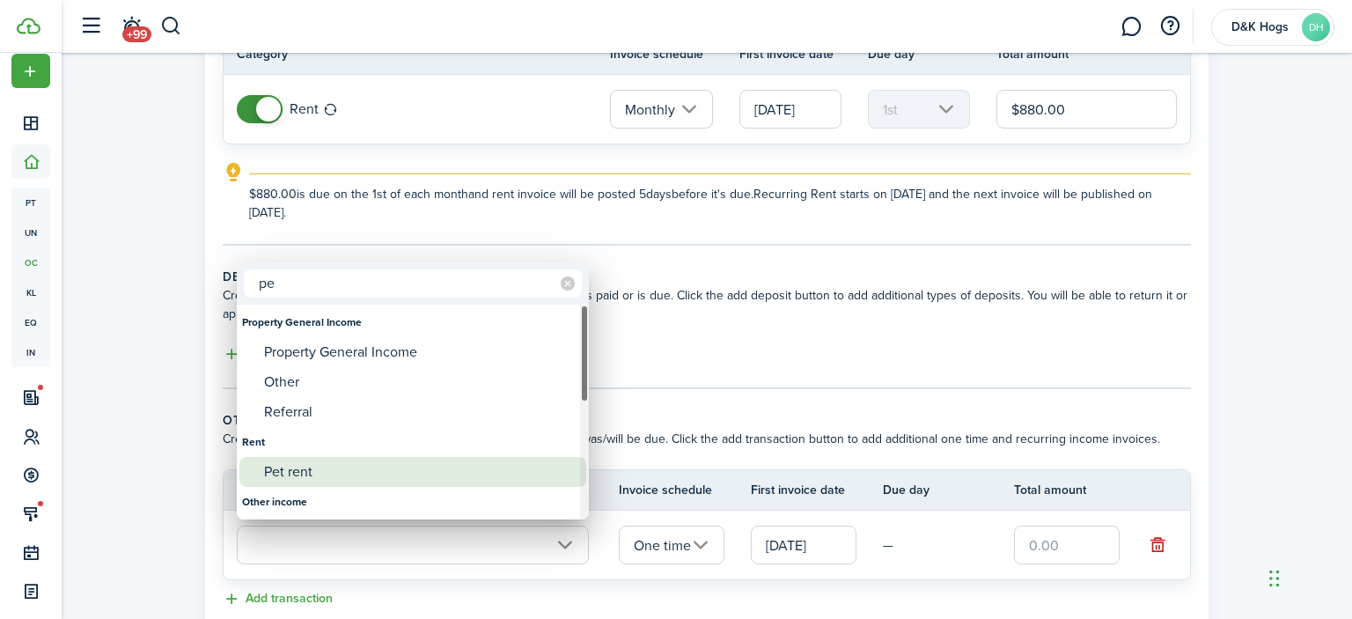
type input "pe"
click at [310, 474] on div "Pet rent" at bounding box center [419, 472] width 311 height 30
type input "Rent / Pet rent"
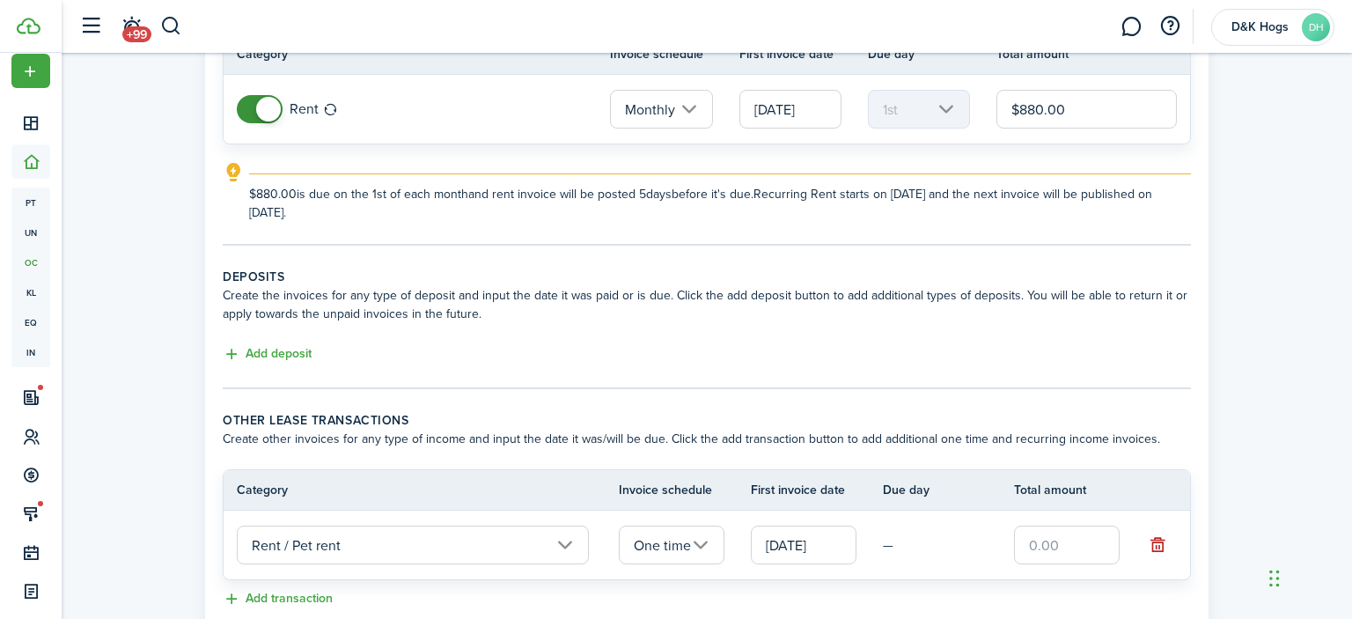
click at [695, 548] on input "One time" at bounding box center [672, 544] width 106 height 39
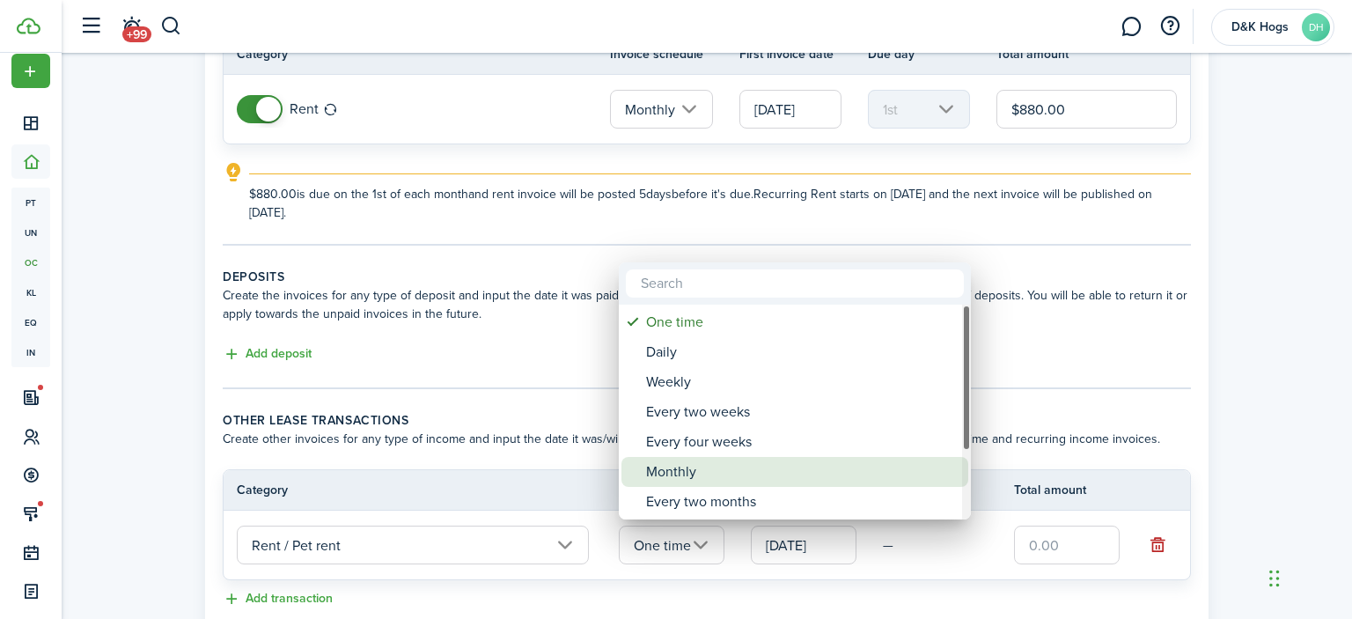
click at [685, 486] on div "Monthly" at bounding box center [801, 472] width 311 height 30
type input "Monthly"
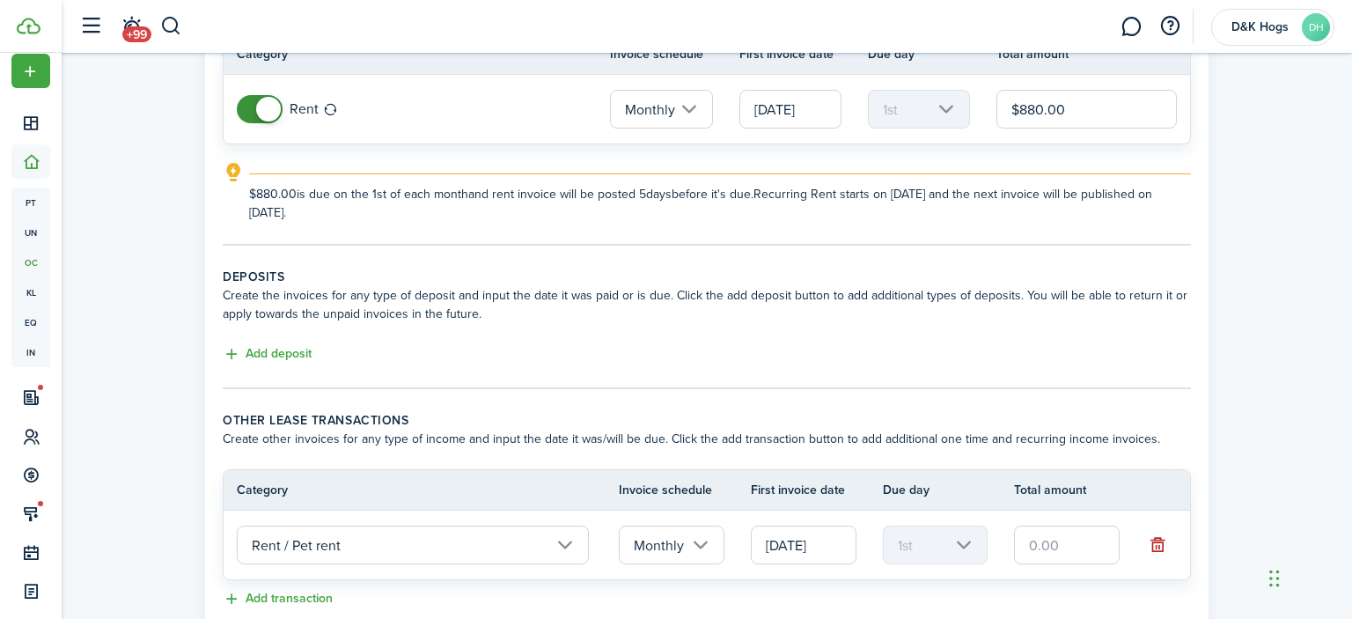
click at [1054, 547] on input "text" at bounding box center [1067, 544] width 106 height 39
type input "$35.00"
click at [1285, 253] on div "Property & Tenants Lease Transactions Extra fees & Utilities Additional Service…" at bounding box center [707, 287] width 1290 height 831
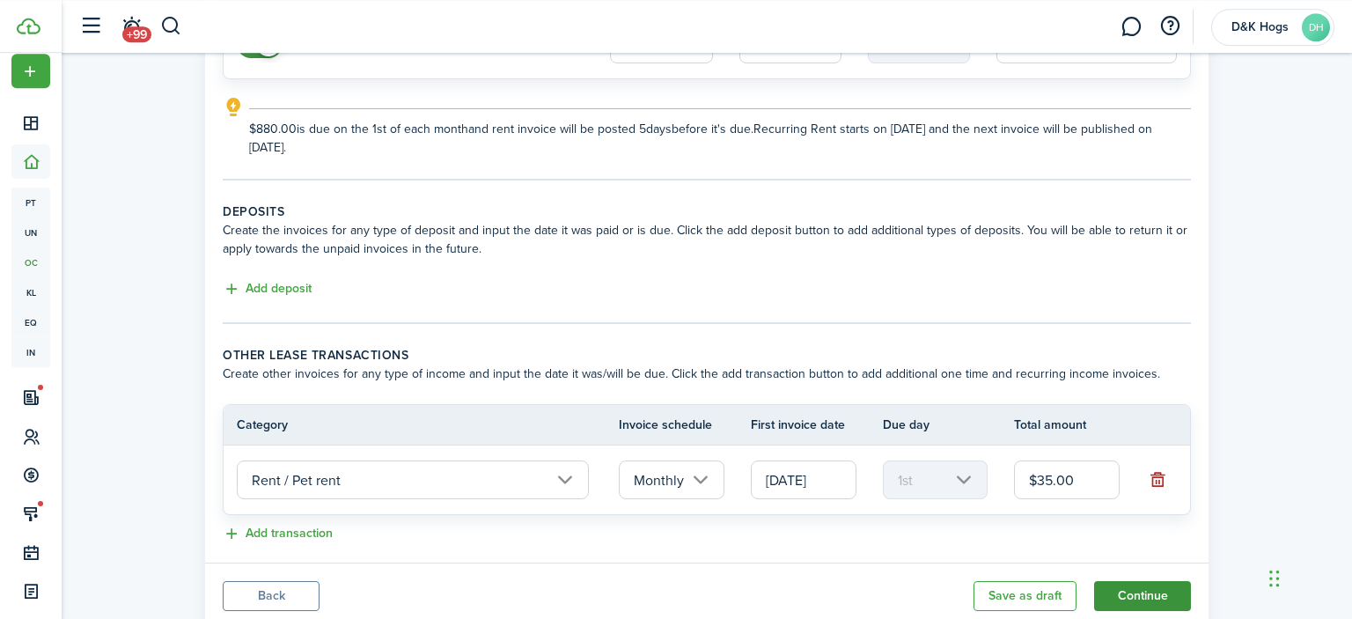
click at [1166, 585] on button "Continue" at bounding box center [1142, 596] width 97 height 30
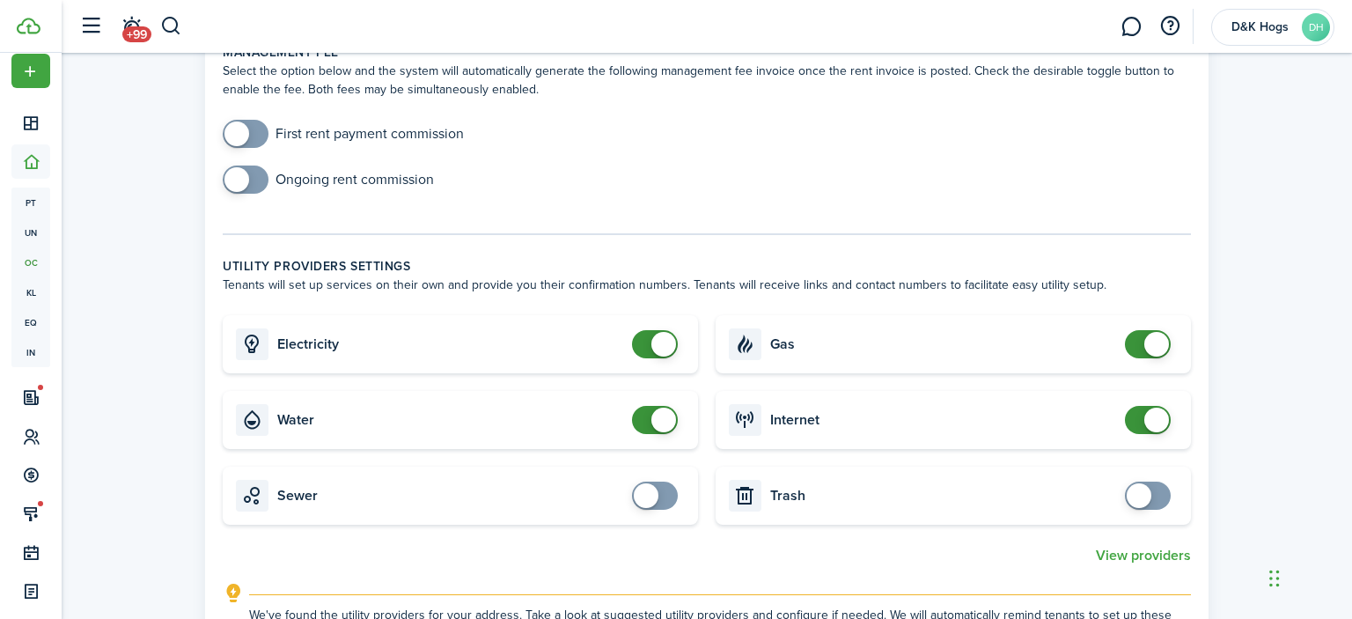
scroll to position [491, 0]
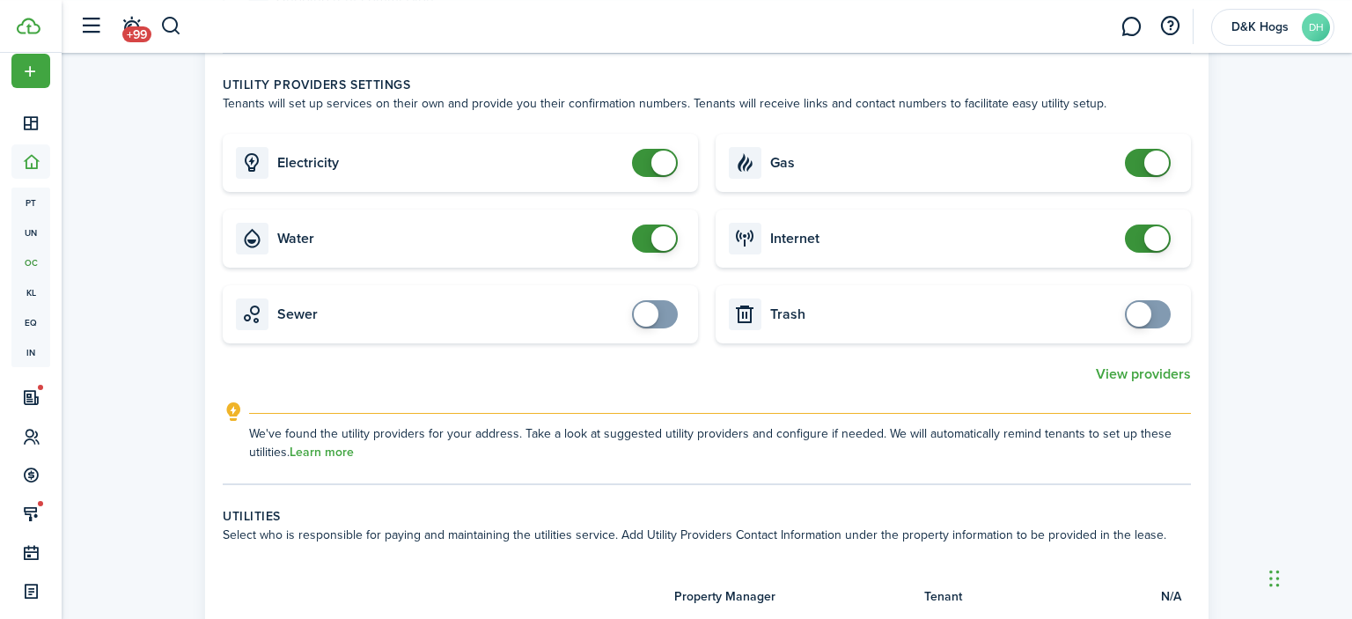
checkbox input "true"
click at [663, 315] on span at bounding box center [655, 314] width 18 height 28
checkbox input "false"
click at [646, 167] on span at bounding box center [655, 163] width 18 height 28
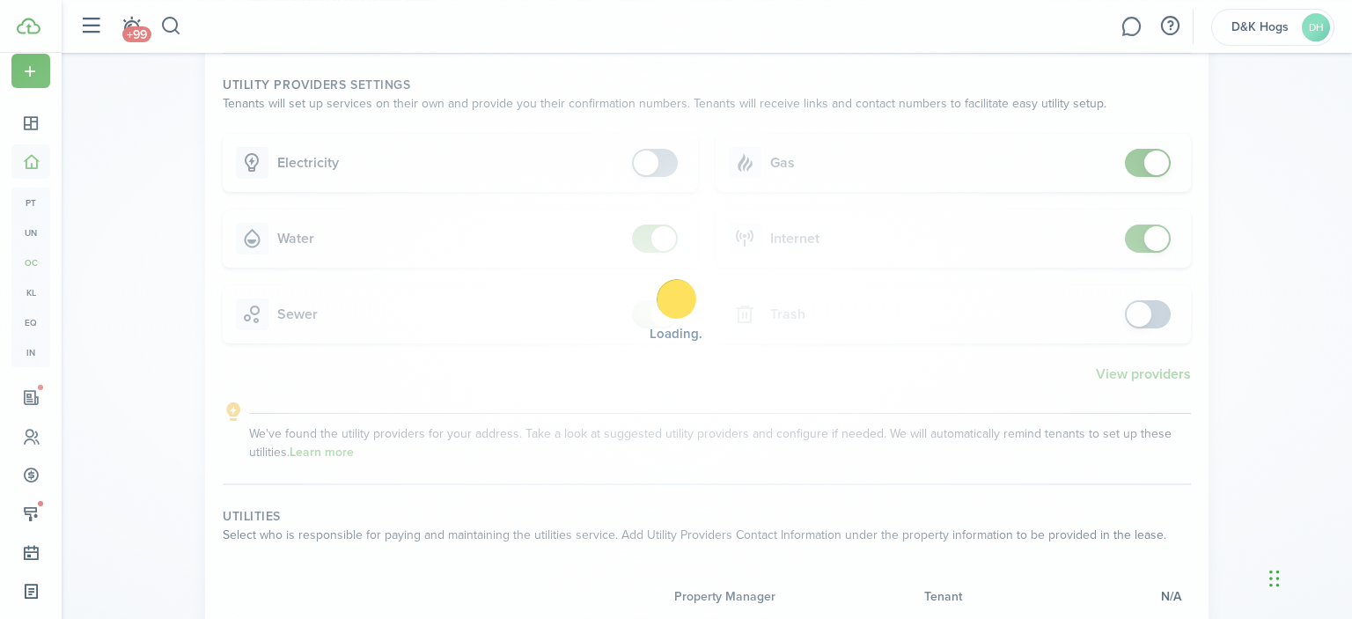
click at [643, 234] on div "Loading" at bounding box center [676, 309] width 1352 height 619
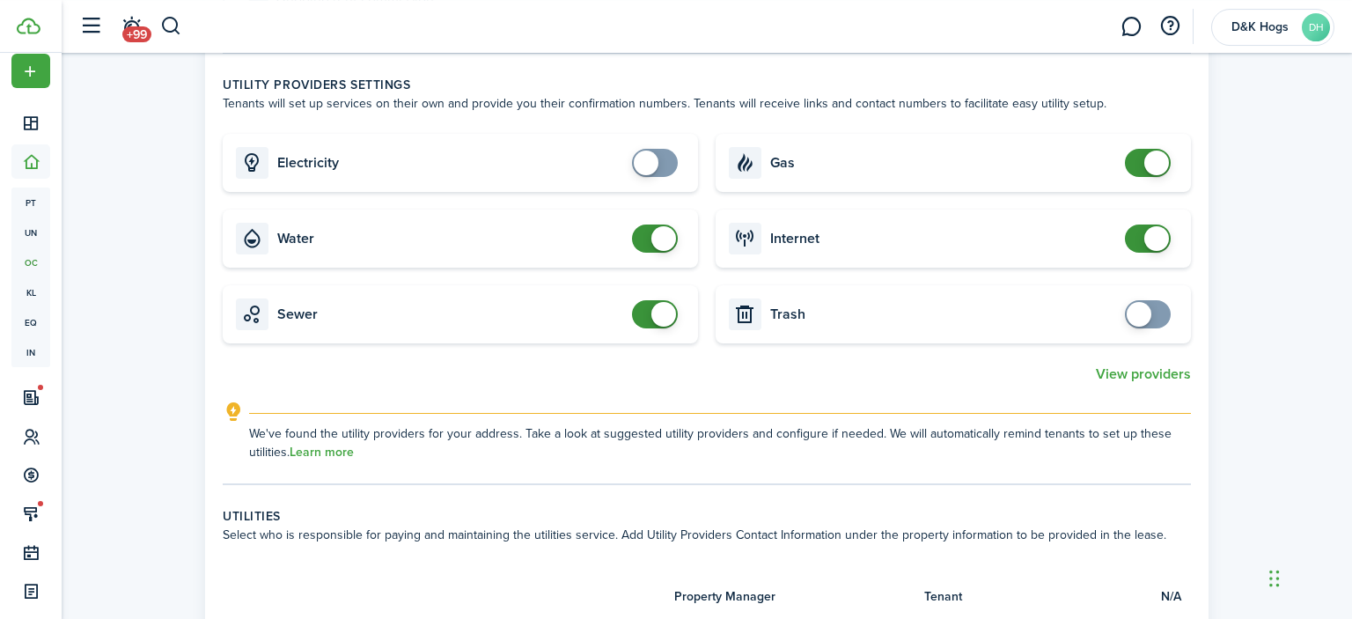
checkbox input "false"
click at [646, 315] on span at bounding box center [655, 314] width 18 height 28
checkbox input "false"
click at [646, 243] on span at bounding box center [655, 238] width 18 height 28
checkbox input "false"
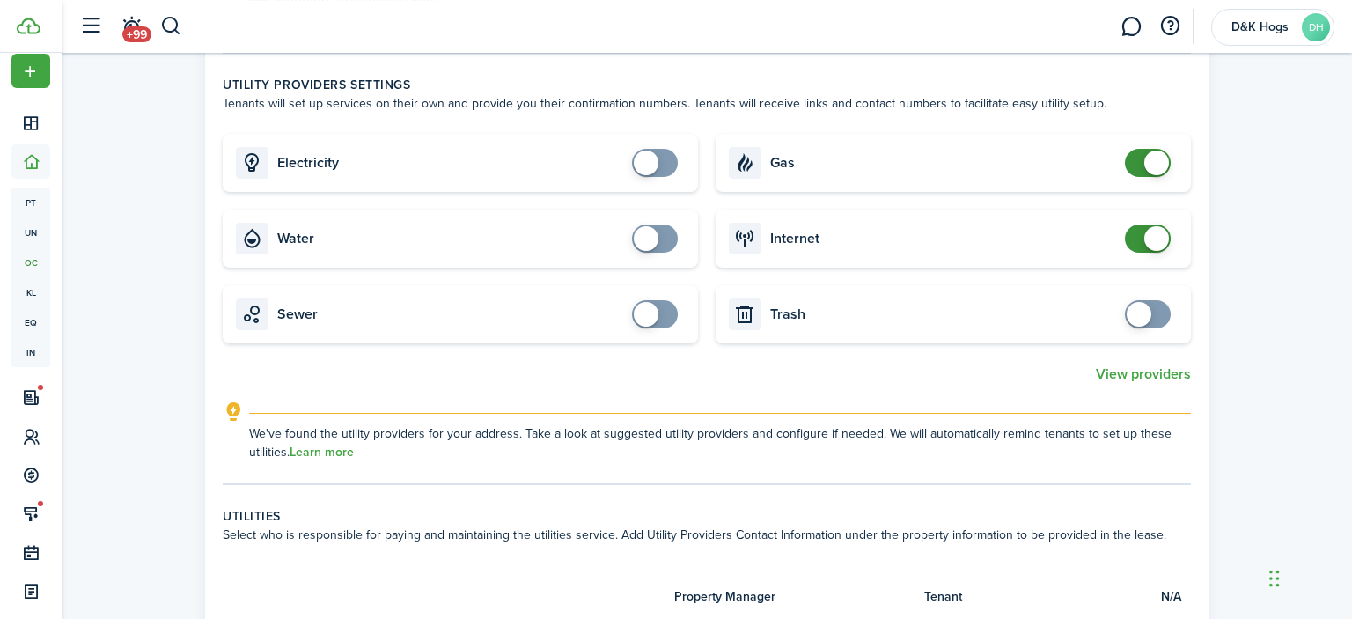
click at [1139, 160] on span at bounding box center [1148, 163] width 18 height 28
checkbox input "false"
click at [1139, 238] on span at bounding box center [1148, 238] width 18 height 28
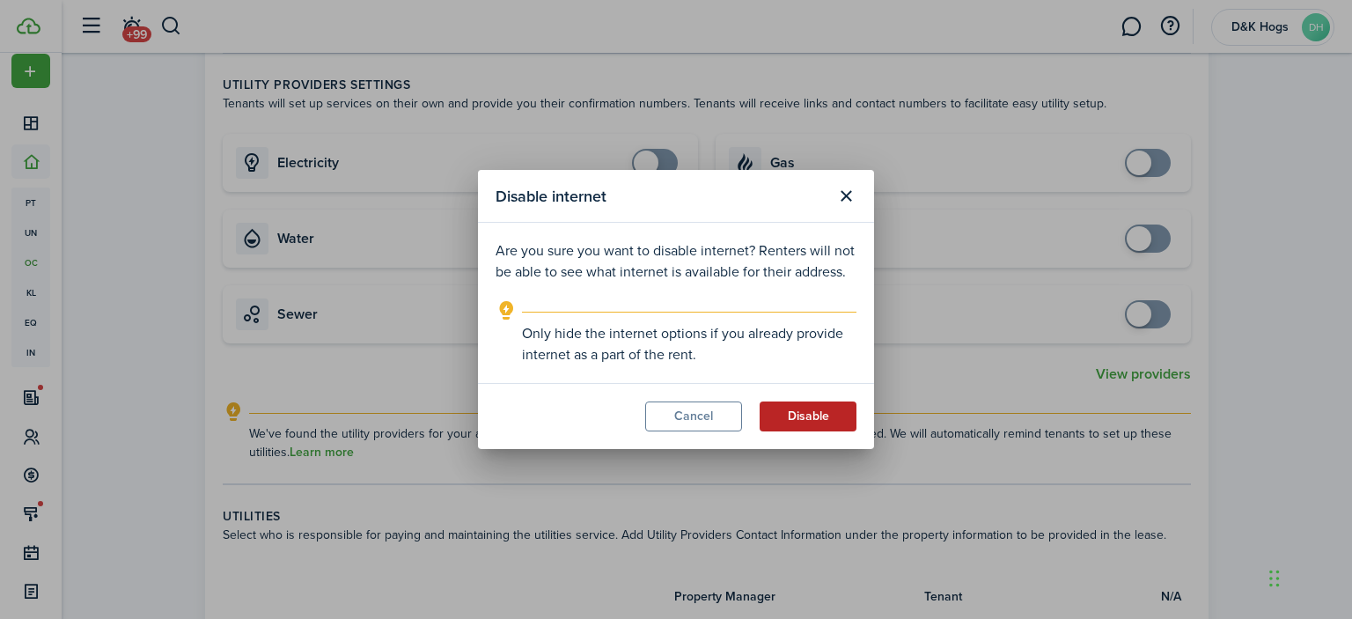
click at [776, 421] on button "Disable" at bounding box center [807, 416] width 97 height 30
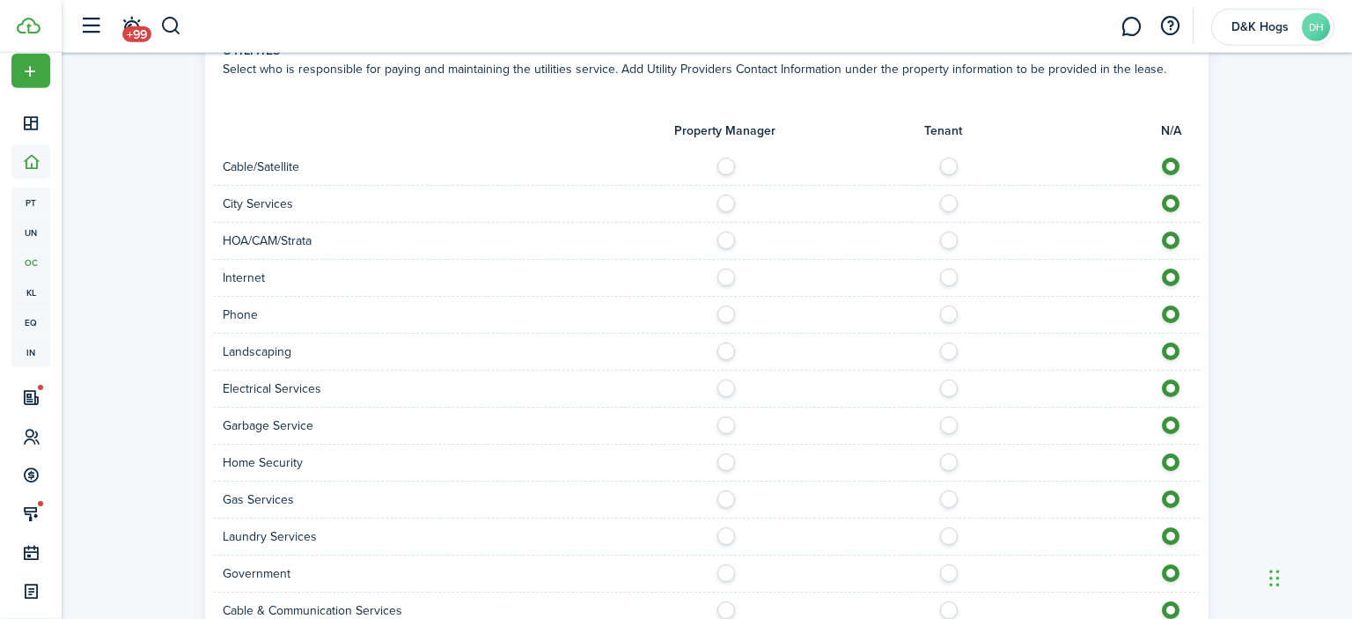
scroll to position [980, 0]
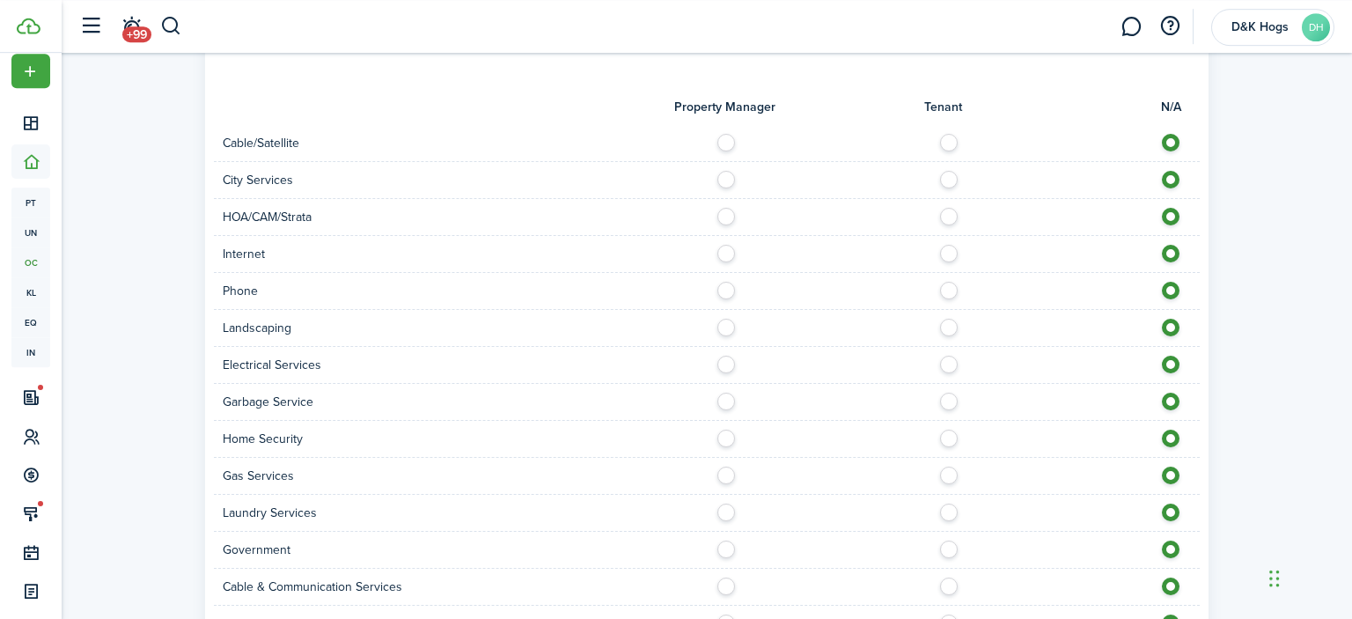
click at [938, 147] on div at bounding box center [953, 143] width 493 height 18
click at [949, 143] on label at bounding box center [953, 138] width 31 height 9
radio input "true"
click at [945, 175] on label at bounding box center [953, 175] width 31 height 9
radio input "true"
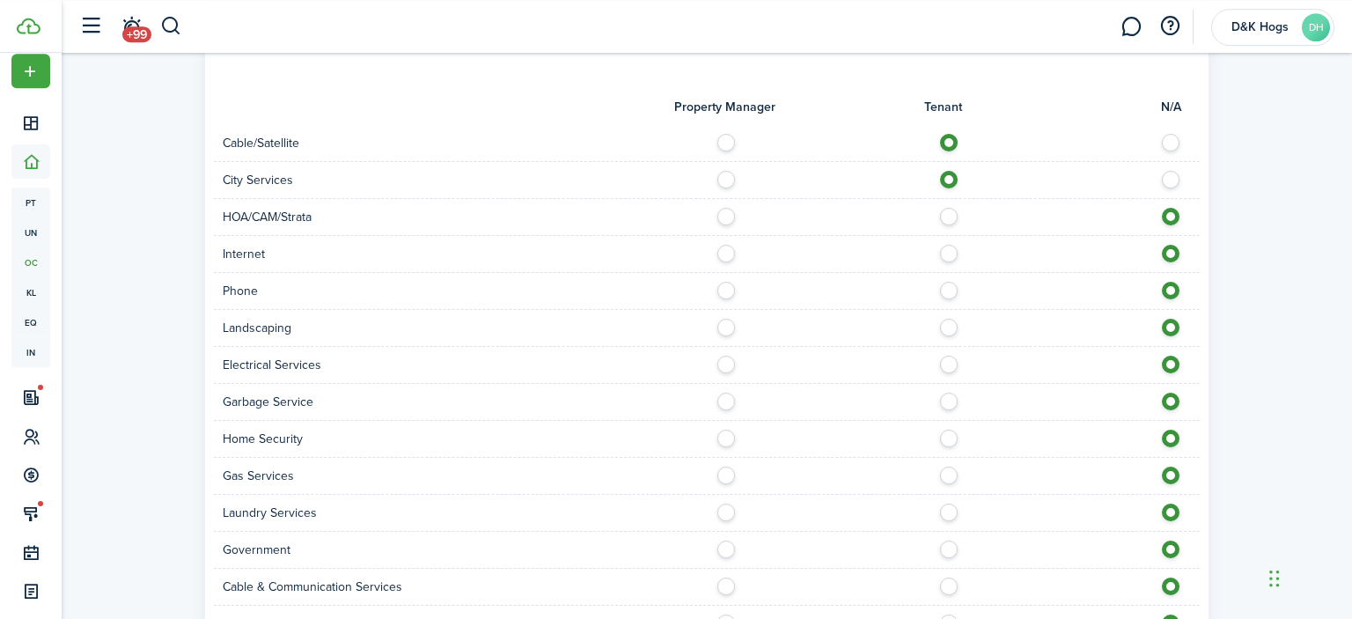
click at [945, 251] on label at bounding box center [953, 249] width 31 height 9
radio input "true"
click at [951, 301] on div "Phone" at bounding box center [706, 291] width 985 height 37
click at [951, 290] on label at bounding box center [953, 286] width 31 height 9
radio input "true"
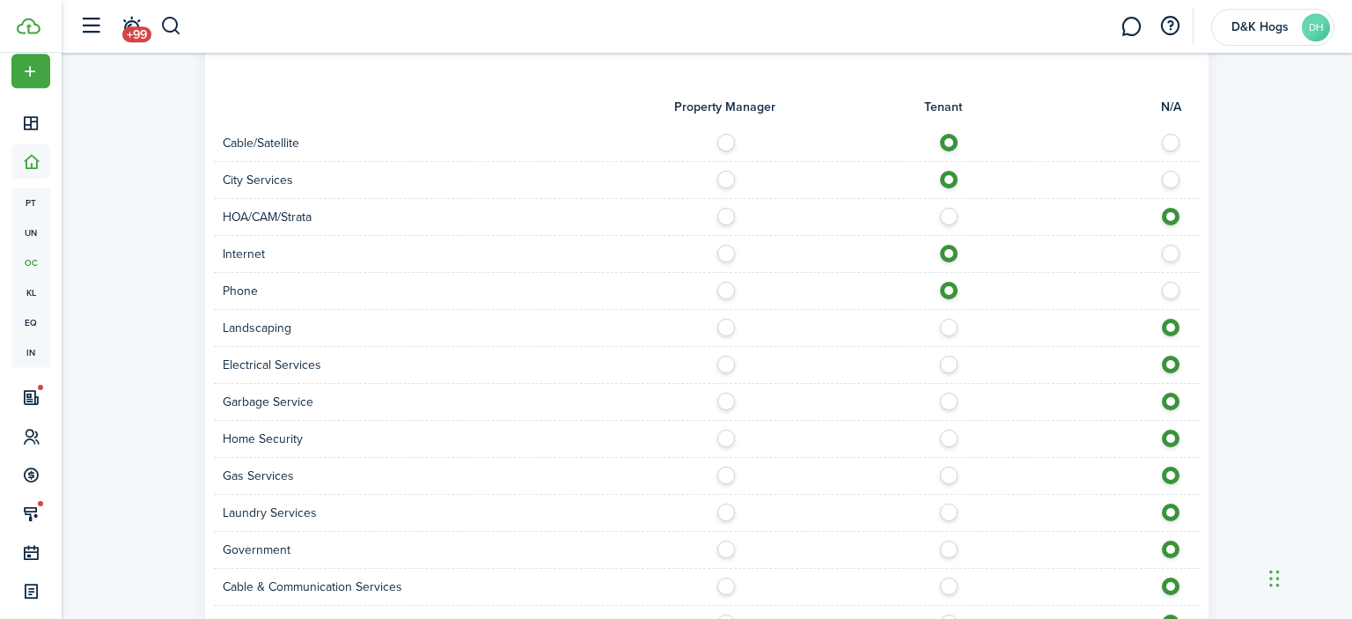
click at [948, 327] on label at bounding box center [953, 323] width 31 height 9
radio input "true"
click at [947, 360] on label at bounding box center [953, 359] width 31 height 9
radio input "true"
click at [946, 399] on label at bounding box center [953, 396] width 31 height 9
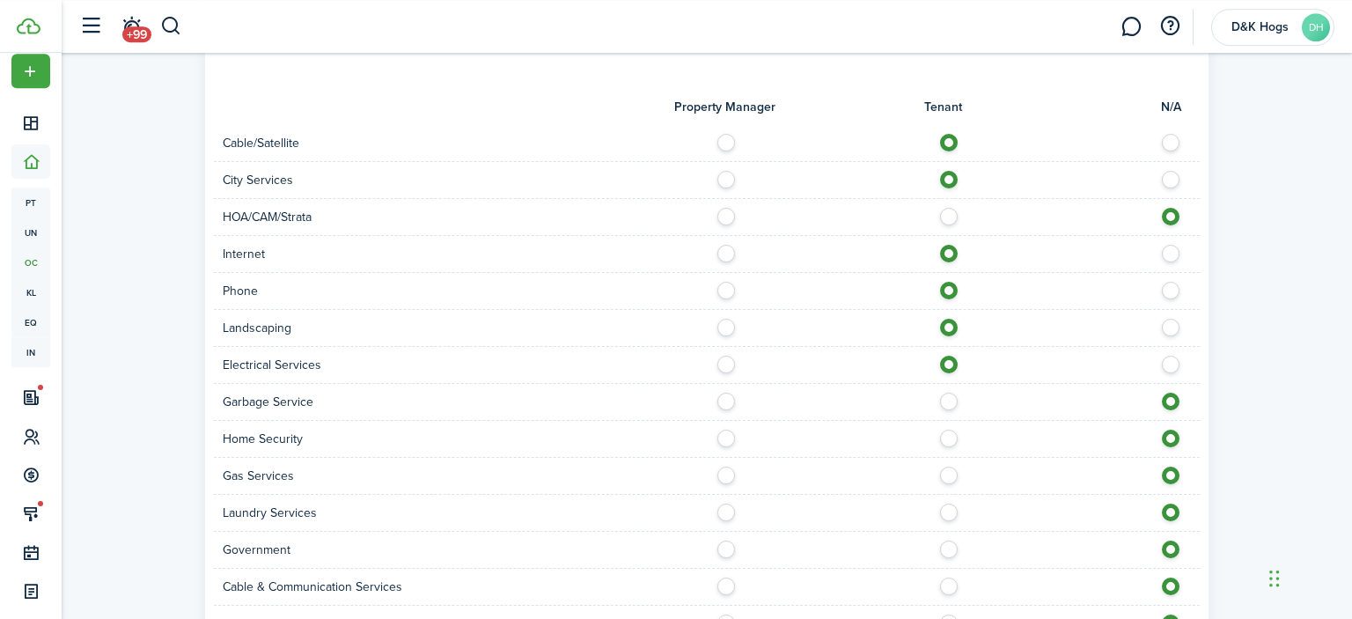
radio input "true"
click at [947, 436] on label at bounding box center [953, 433] width 31 height 9
radio input "true"
click at [949, 474] on label at bounding box center [953, 470] width 31 height 9
radio input "true"
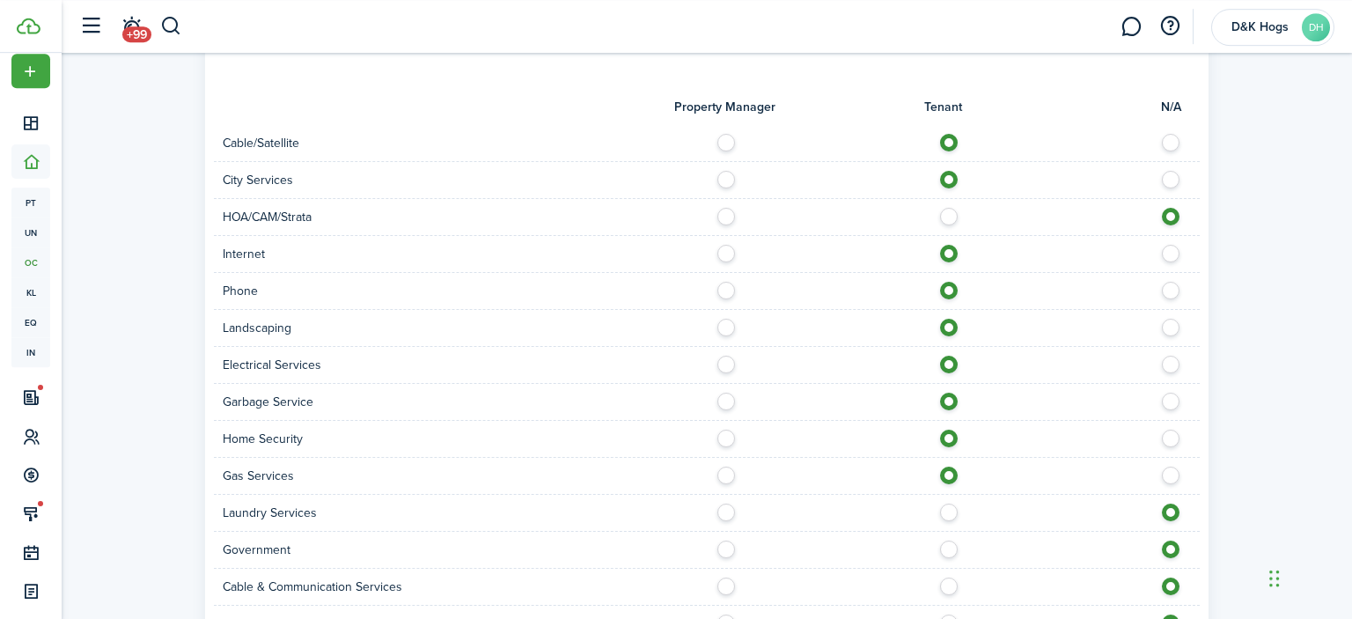
click at [949, 508] on label at bounding box center [953, 507] width 31 height 9
radio input "true"
click at [947, 549] on label at bounding box center [953, 544] width 31 height 9
radio input "true"
click at [947, 586] on label at bounding box center [953, 581] width 31 height 9
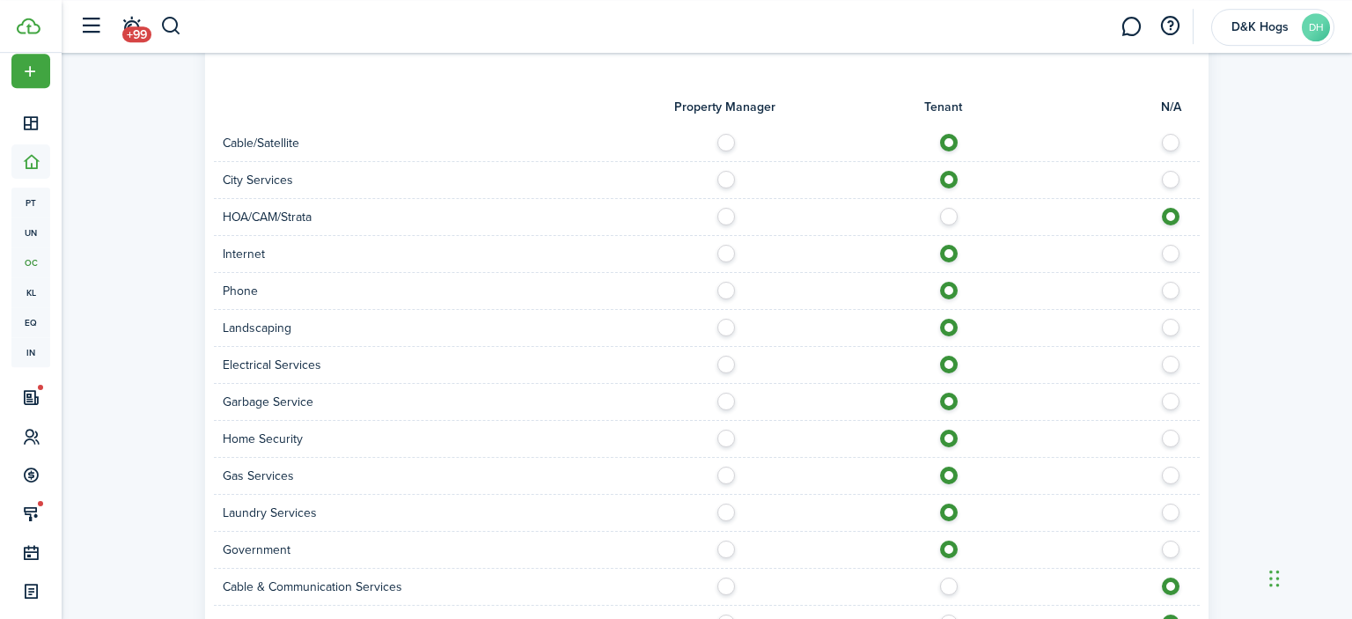
radio input "true"
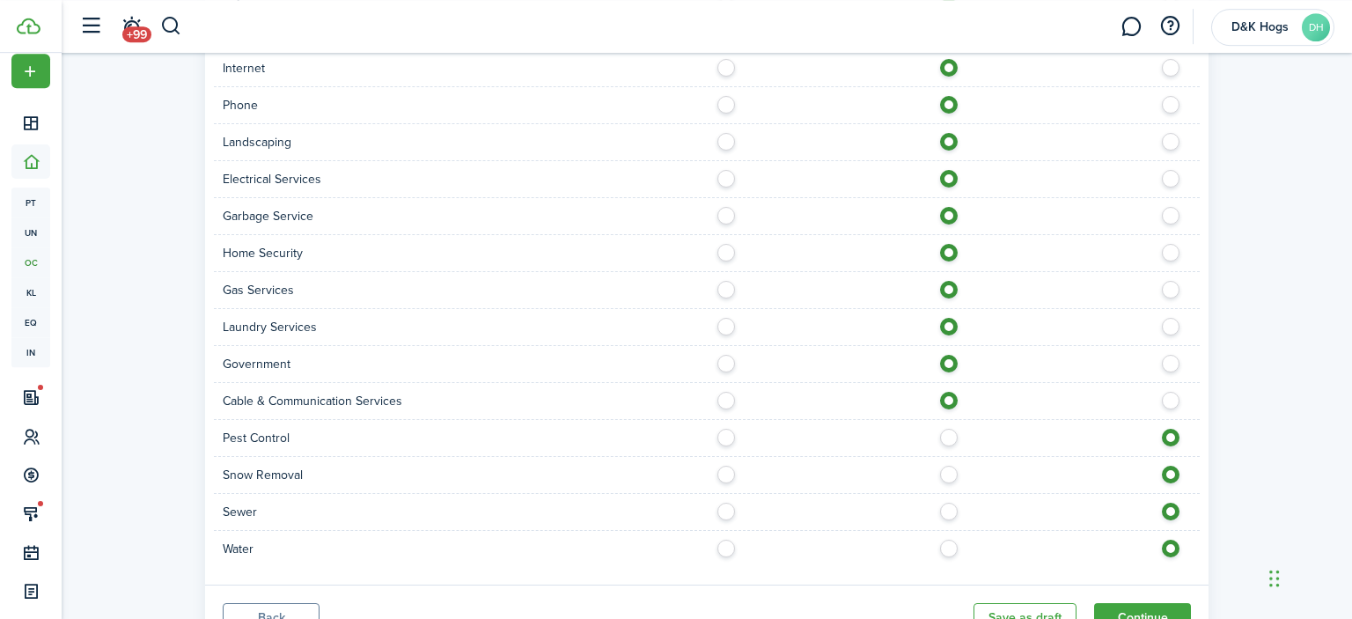
scroll to position [1221, 0]
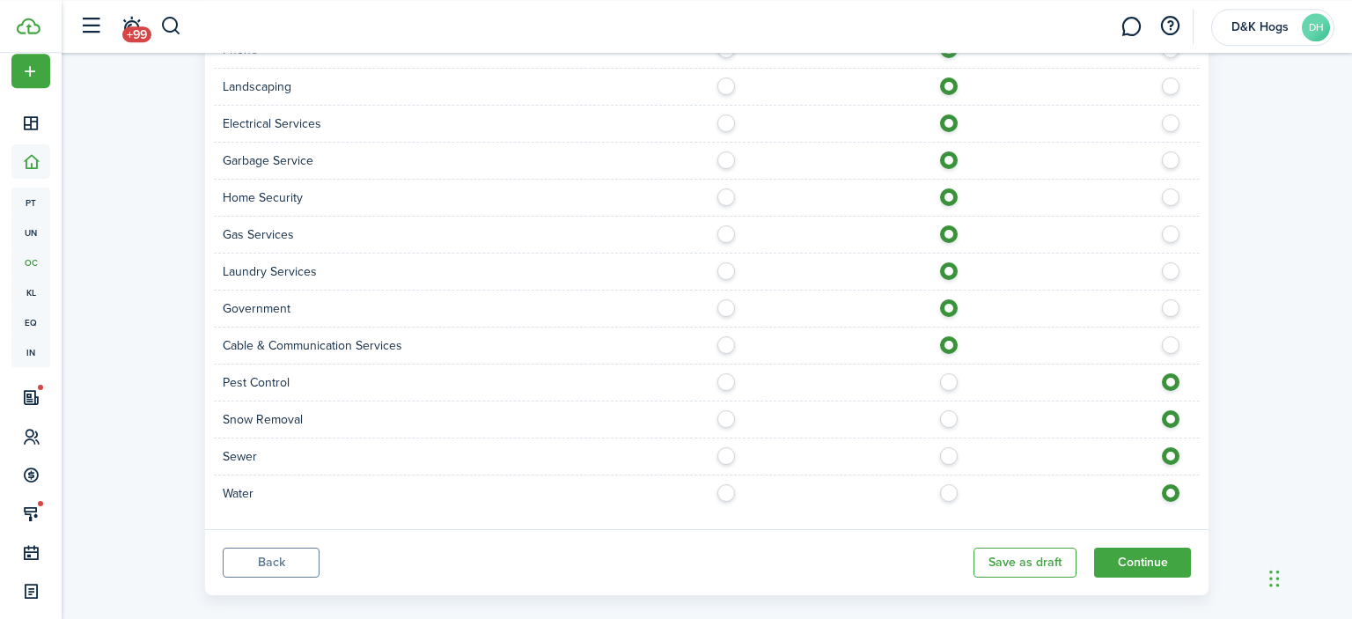
click at [949, 375] on label at bounding box center [953, 377] width 31 height 9
radio input "true"
click at [953, 411] on label at bounding box center [953, 414] width 31 height 9
radio input "true"
click at [945, 456] on label at bounding box center [953, 451] width 31 height 9
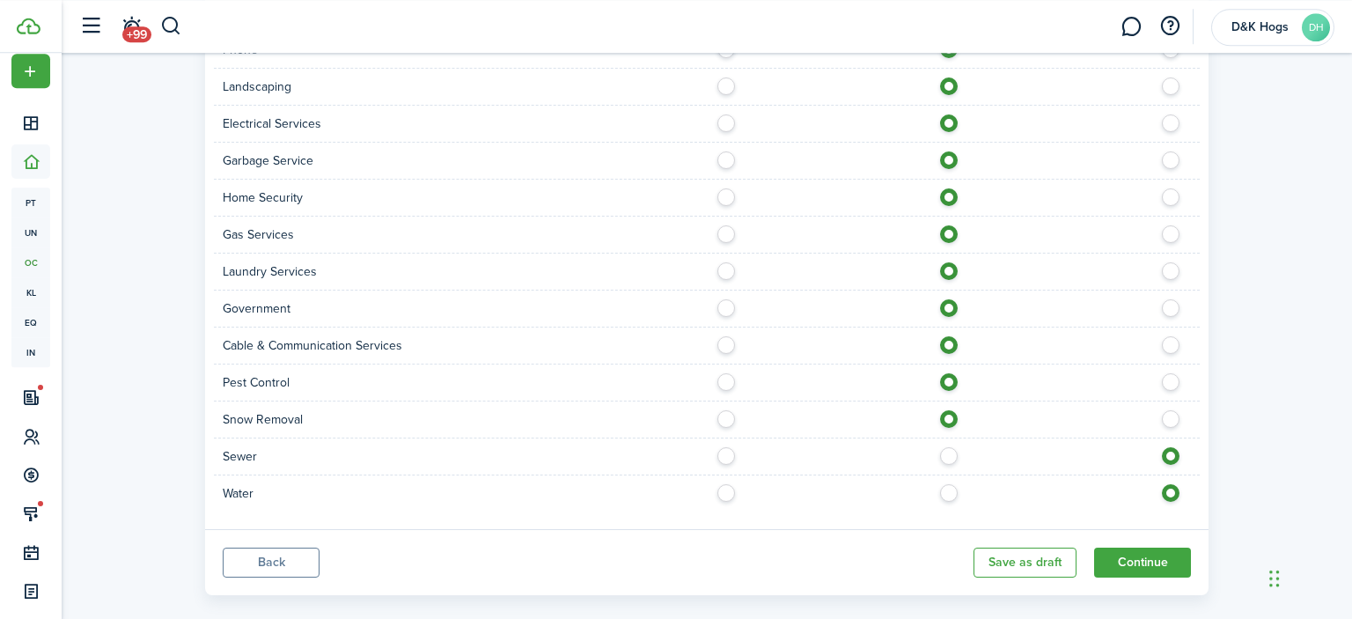
radio input "true"
click at [946, 493] on label at bounding box center [953, 488] width 31 height 9
radio input "true"
click at [1139, 563] on button "Continue" at bounding box center [1142, 562] width 97 height 30
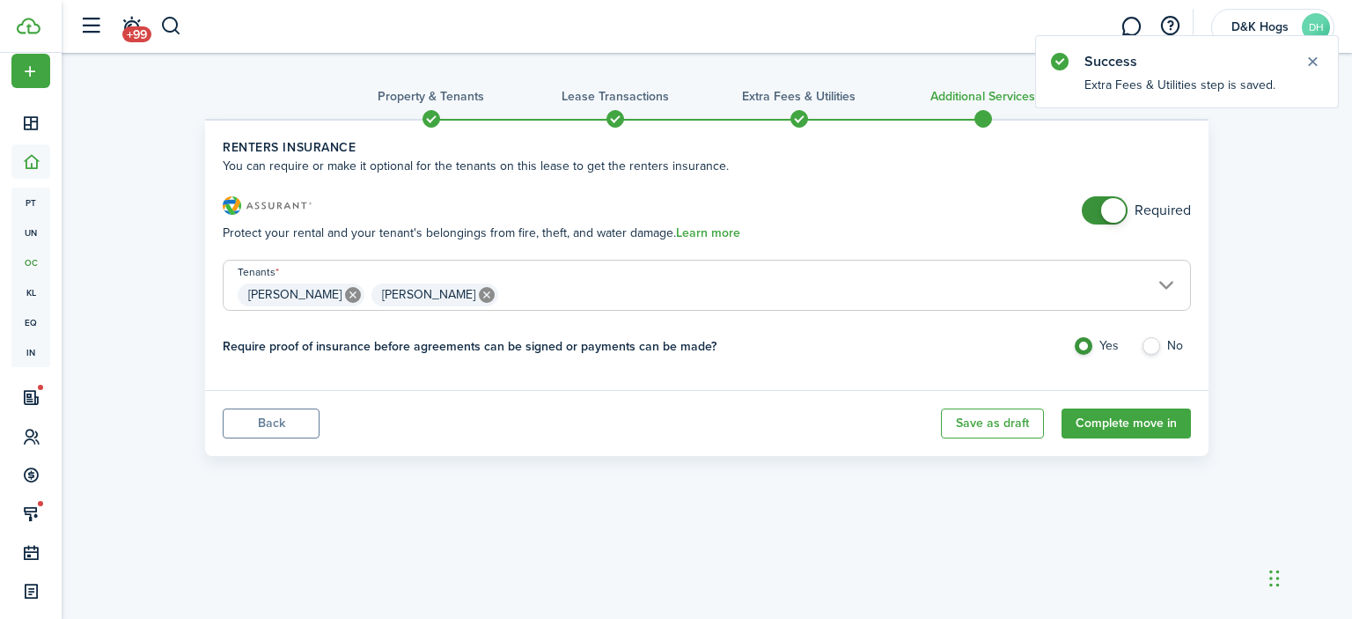
checkbox input "false"
click at [1095, 213] on span at bounding box center [1104, 210] width 18 height 28
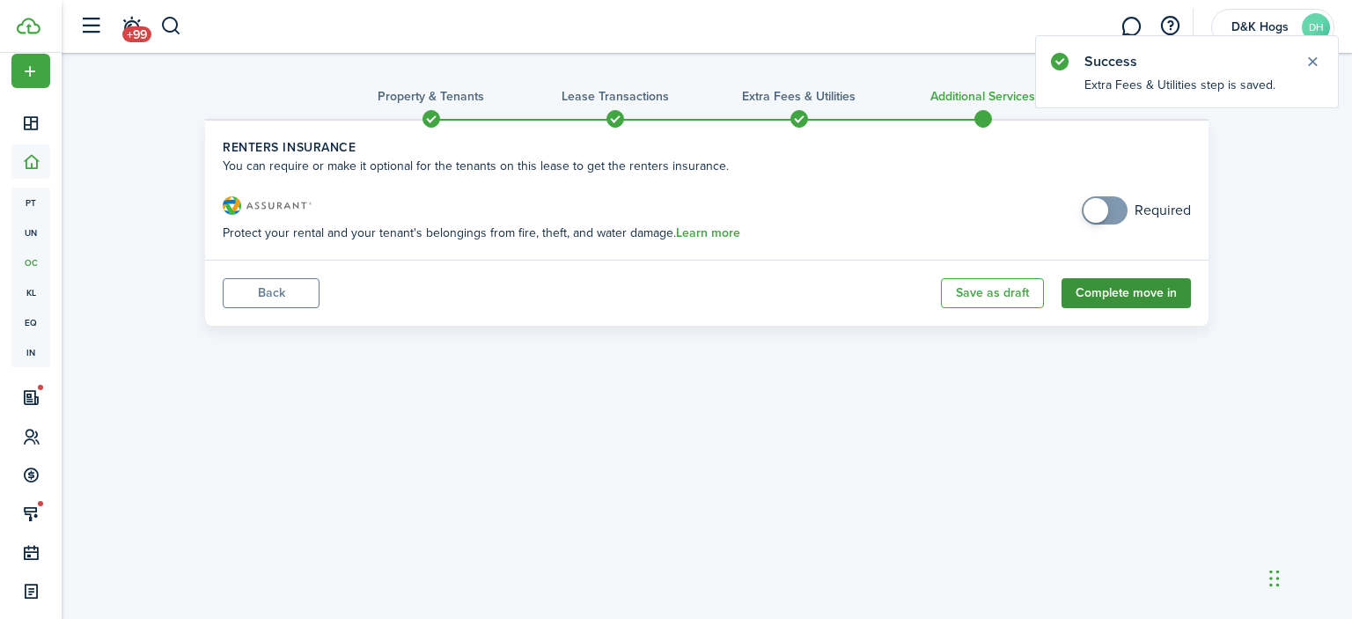
click at [1136, 297] on button "Complete move in" at bounding box center [1125, 293] width 129 height 30
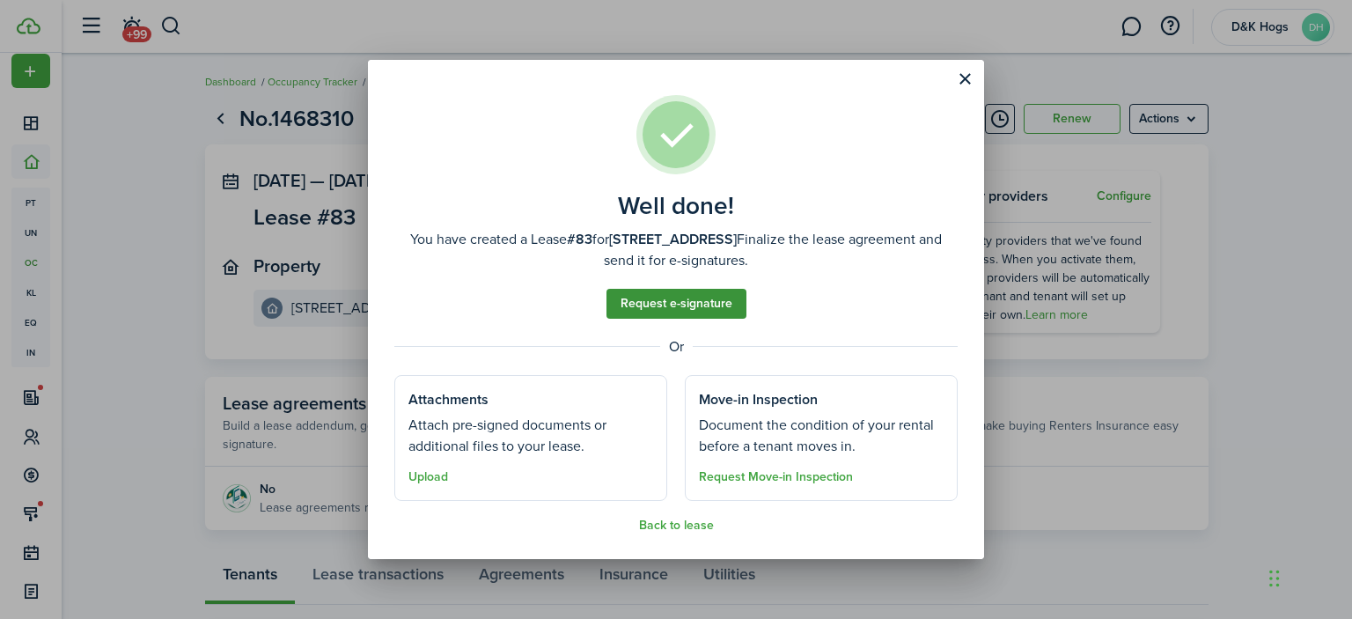
click at [667, 309] on link "Request e-signature" at bounding box center [676, 304] width 140 height 30
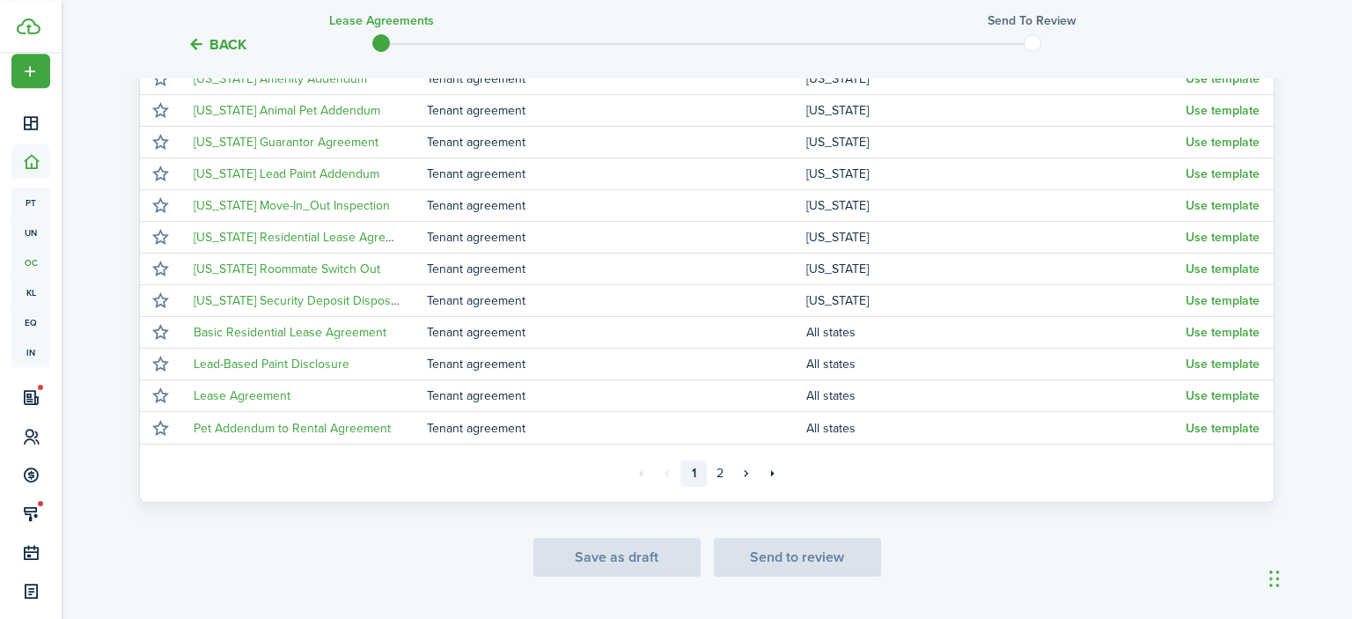
scroll to position [408, 0]
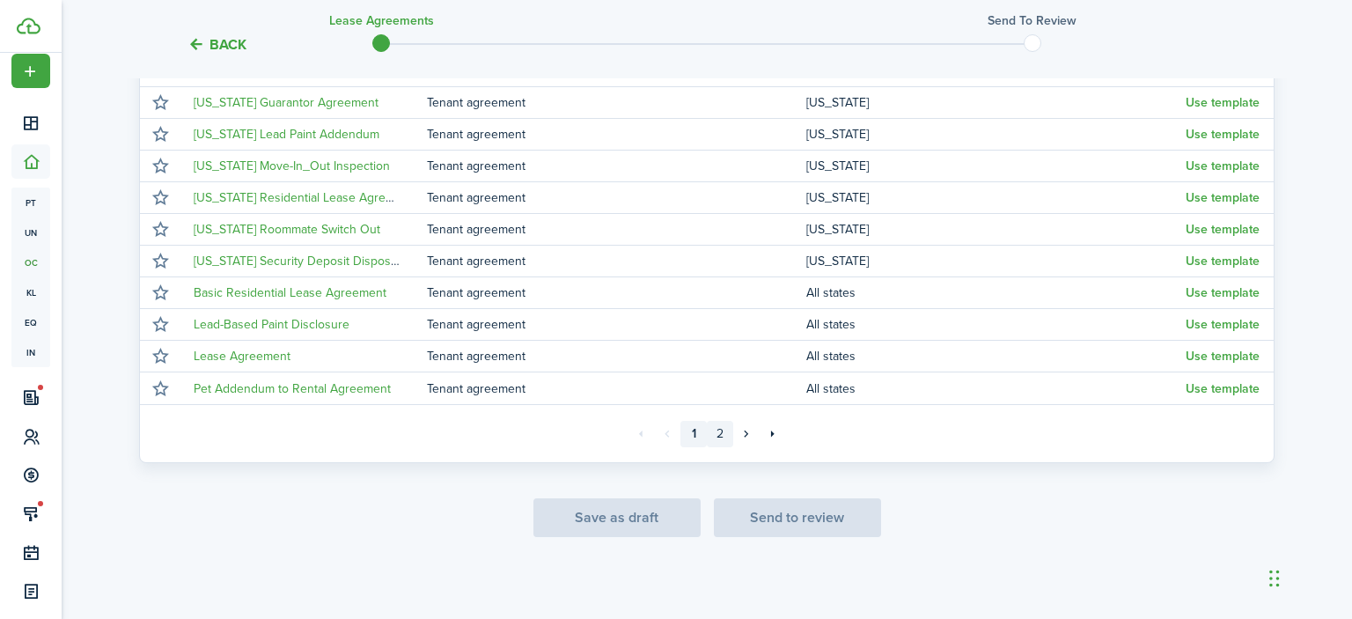
click at [718, 435] on link "2" at bounding box center [720, 434] width 26 height 26
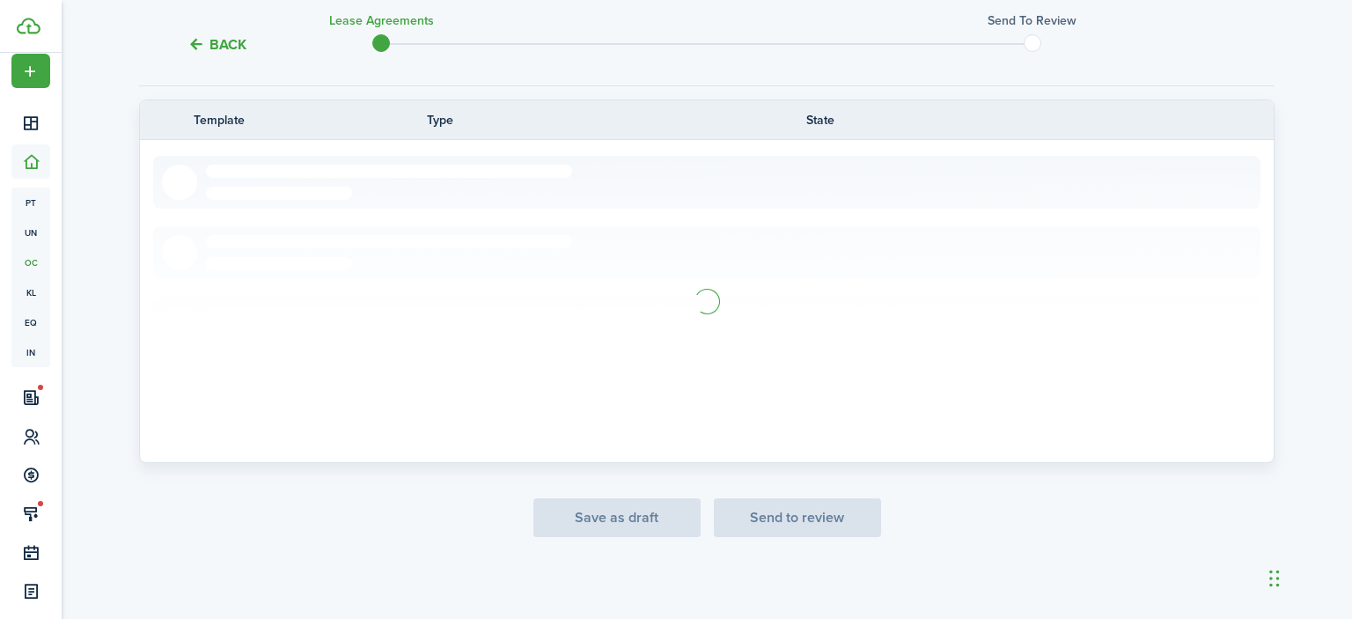
scroll to position [155, 0]
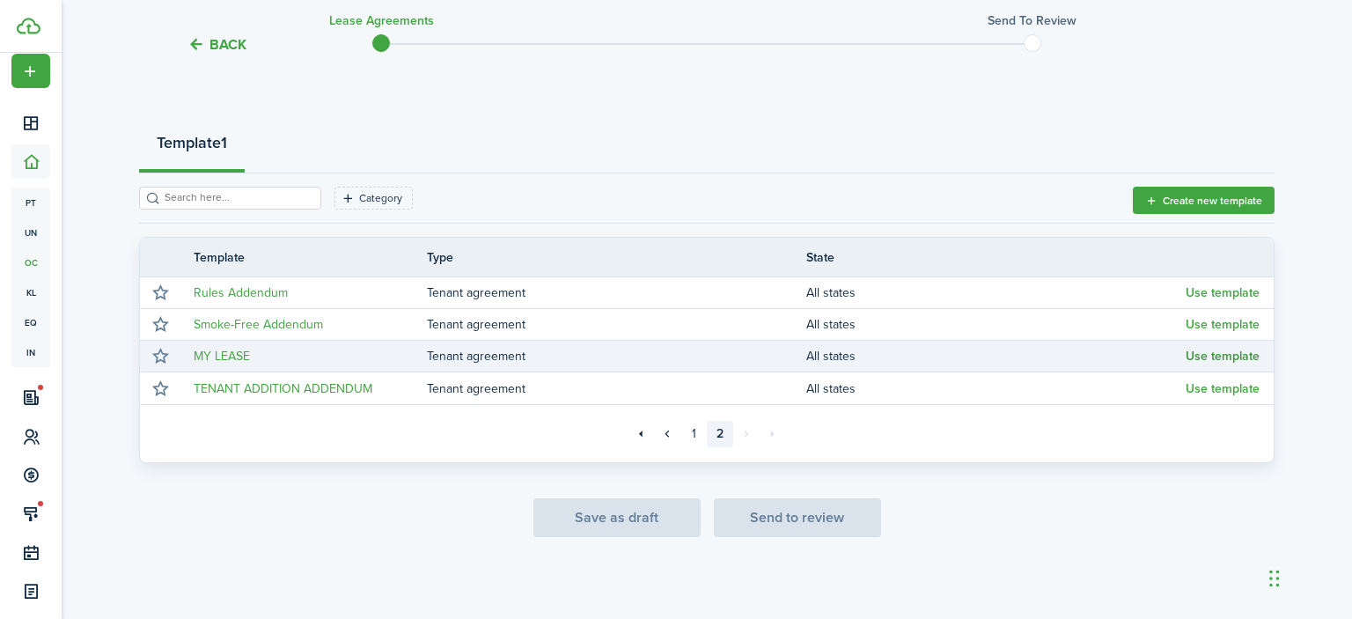
click at [1205, 357] on button "Use template" at bounding box center [1222, 356] width 74 height 14
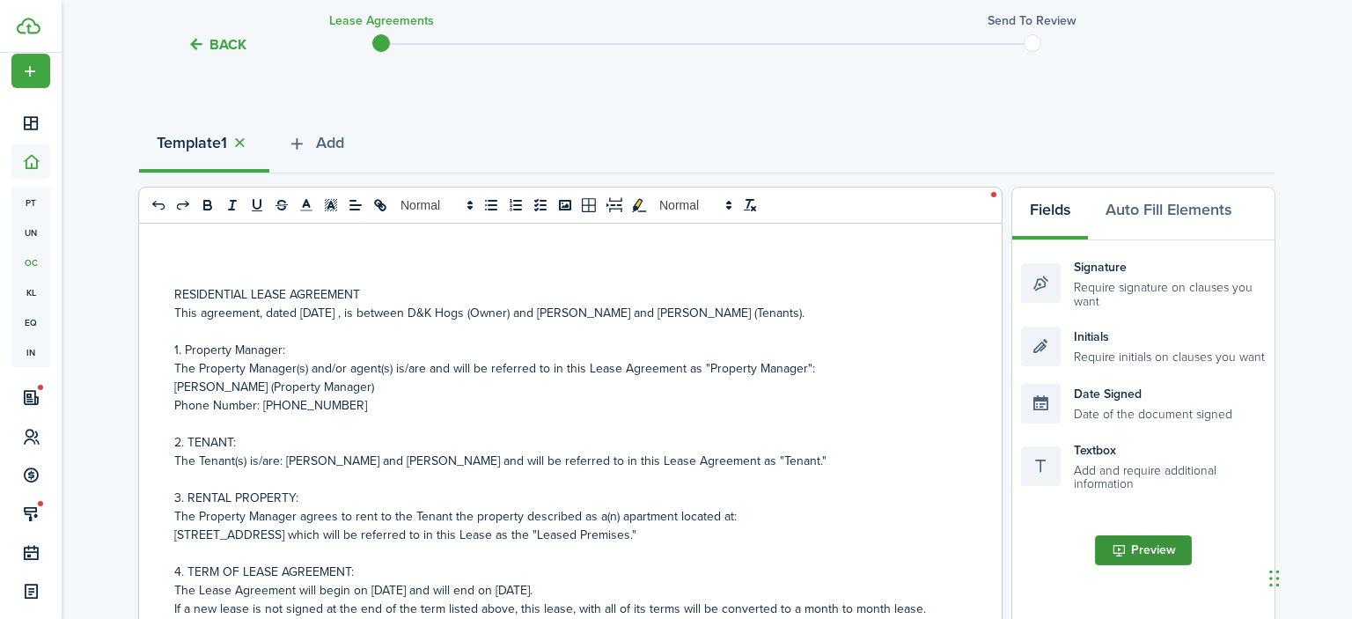
click at [1133, 553] on button "Preview" at bounding box center [1143, 550] width 97 height 30
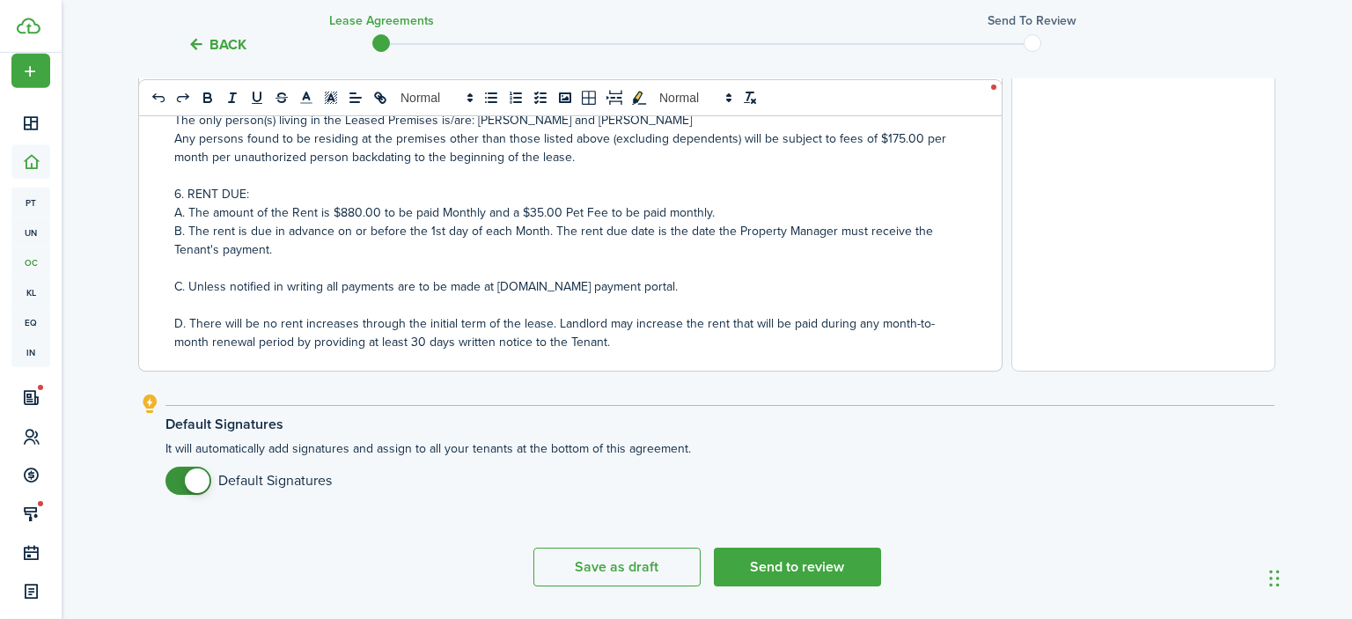
scroll to position [707, 0]
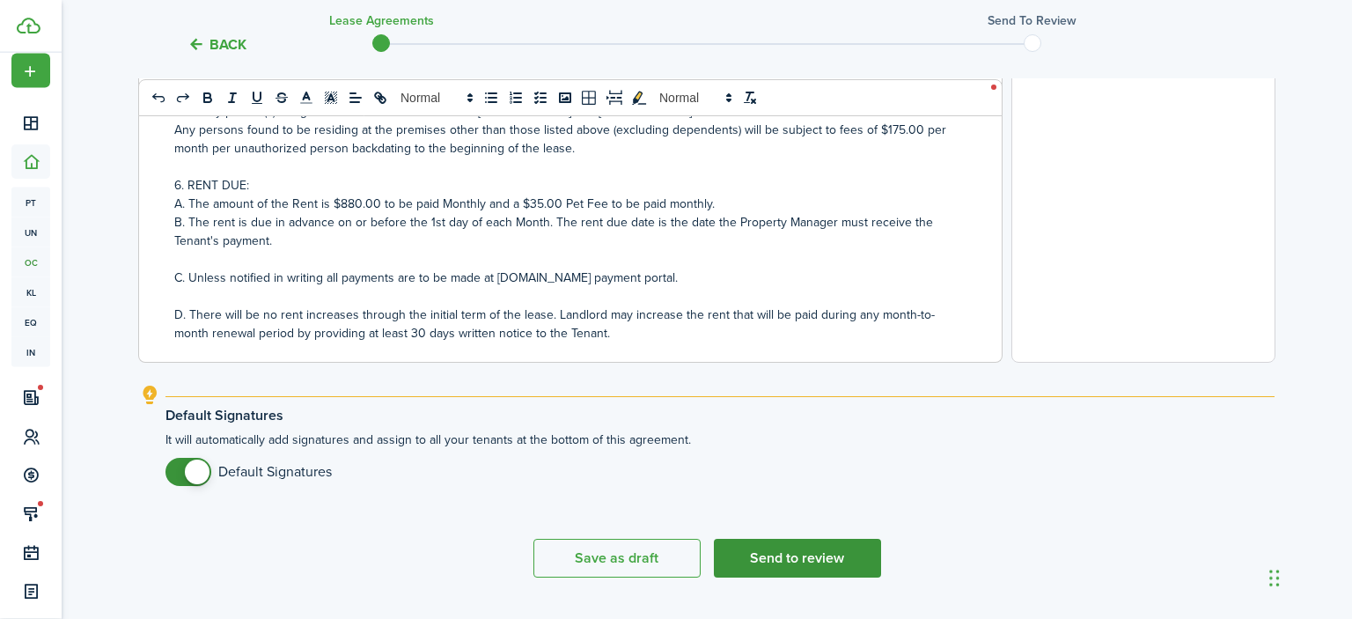
click at [811, 556] on button "Send to review" at bounding box center [797, 558] width 167 height 39
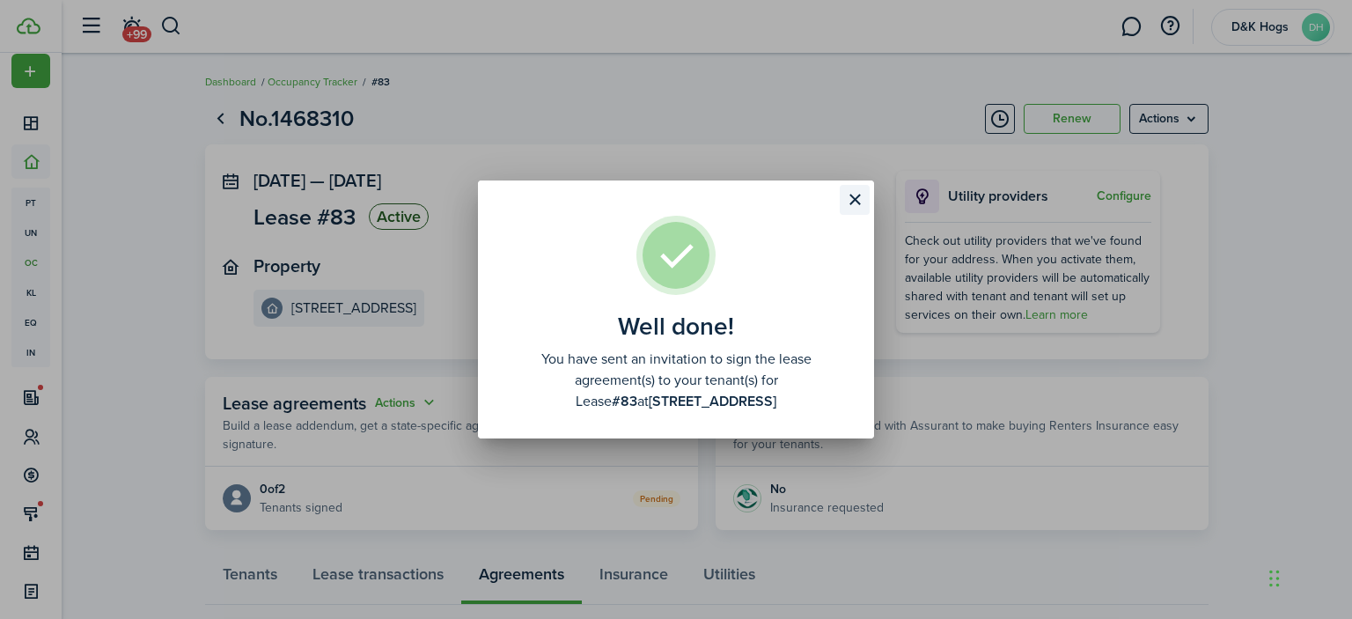
click at [854, 201] on button "Close modal" at bounding box center [854, 200] width 30 height 30
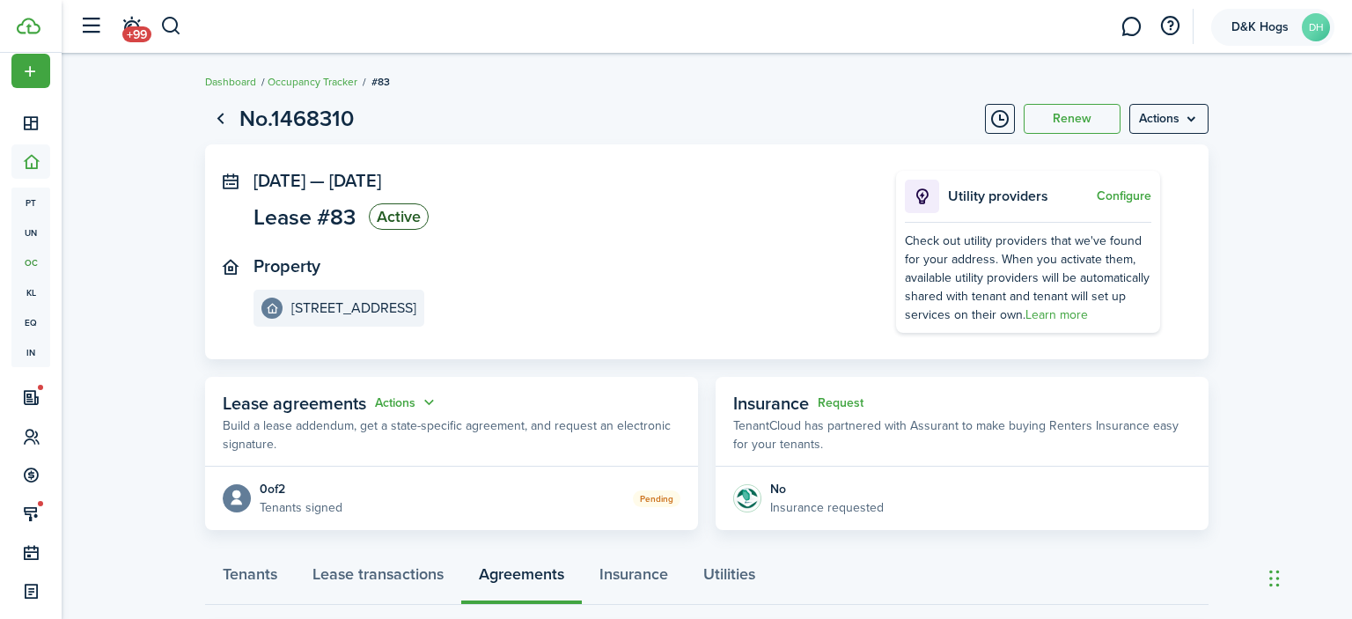
click at [1320, 24] on avatar-text "DH" at bounding box center [1315, 27] width 28 height 28
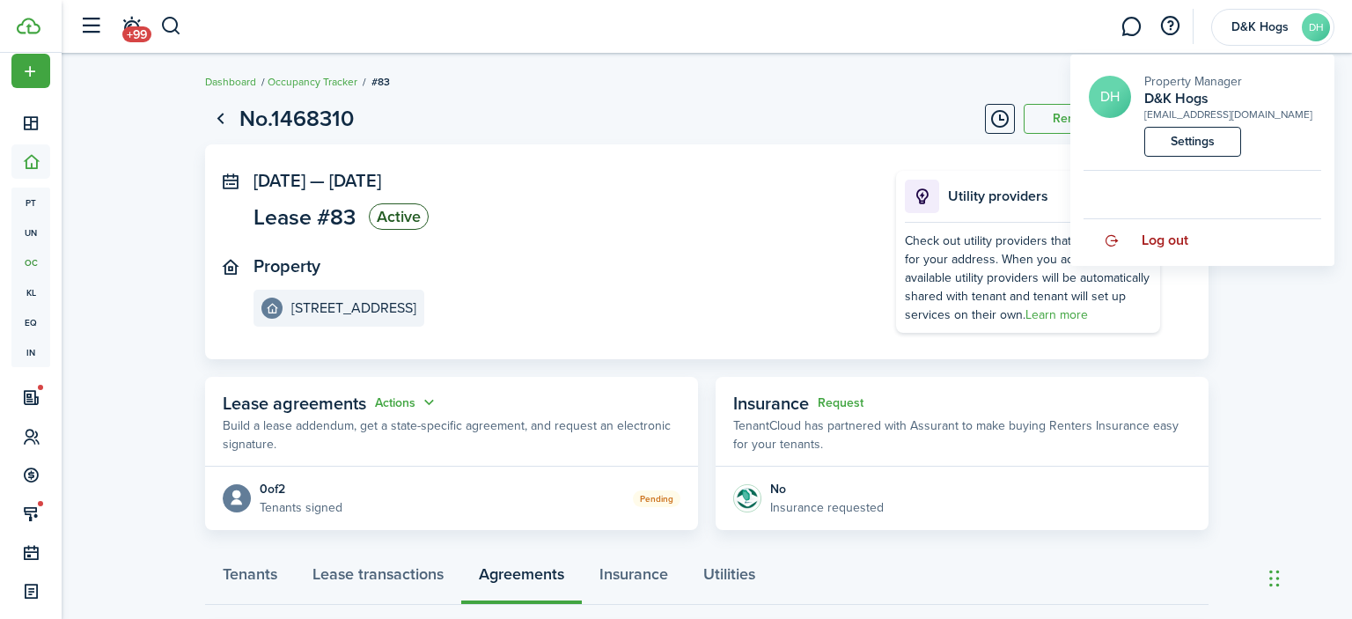
click at [1160, 232] on span "Log out" at bounding box center [1164, 240] width 47 height 16
